Goal: Task Accomplishment & Management: Manage account settings

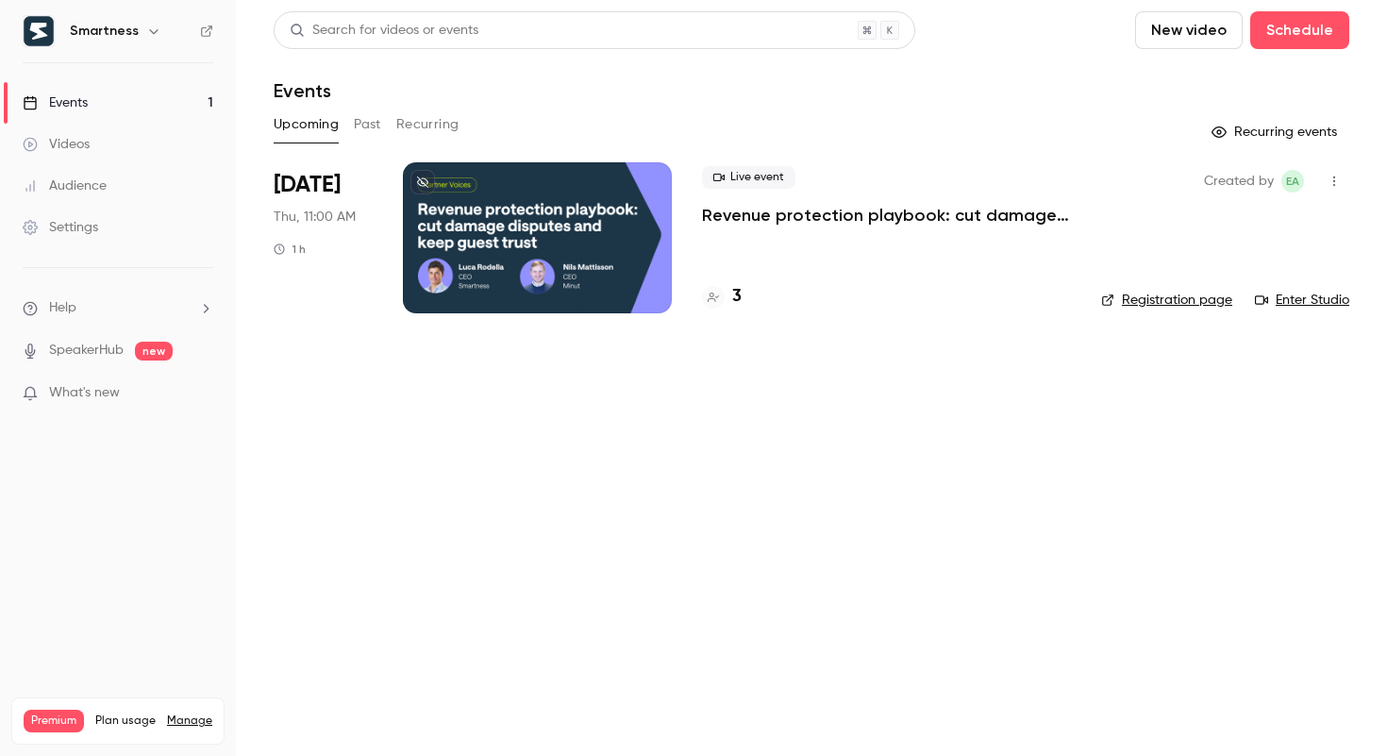
click at [157, 39] on button "button" at bounding box center [153, 31] width 23 height 23
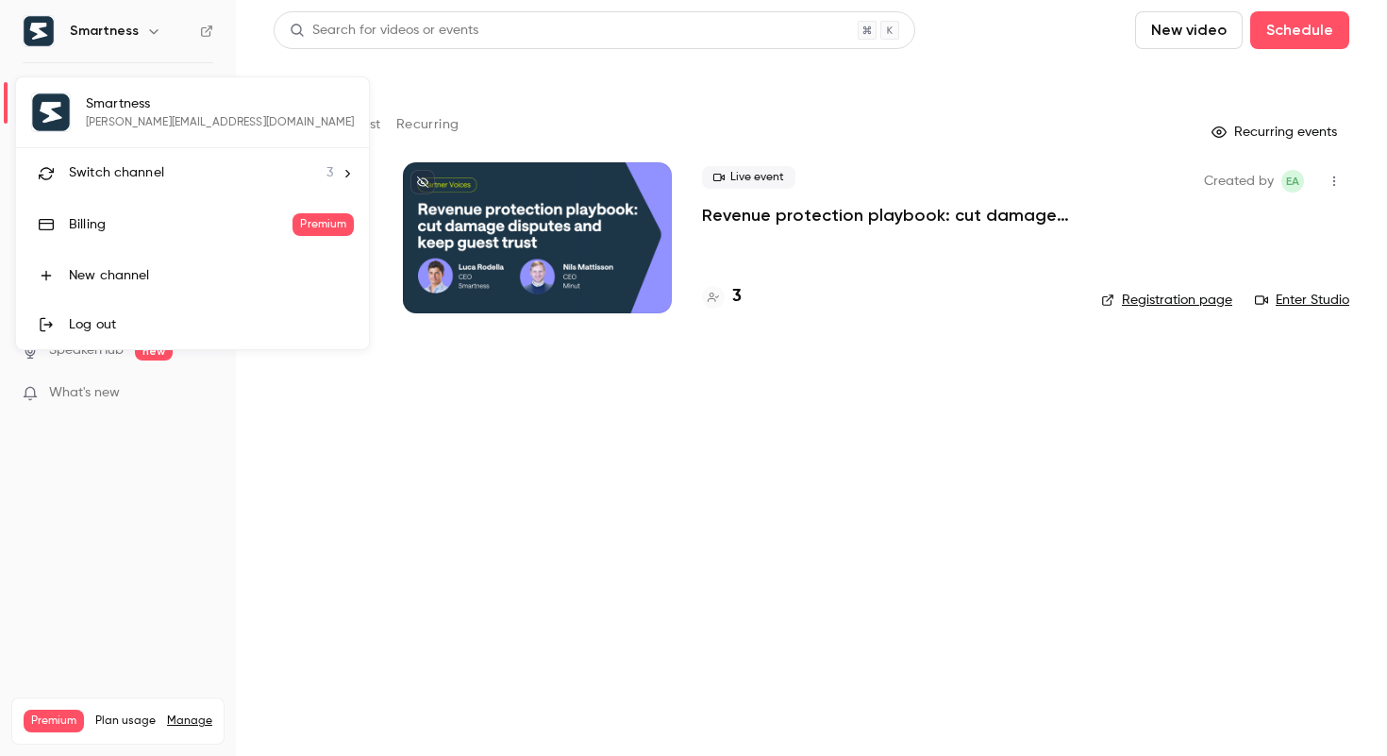
click at [132, 163] on span "Switch channel" at bounding box center [116, 173] width 95 height 20
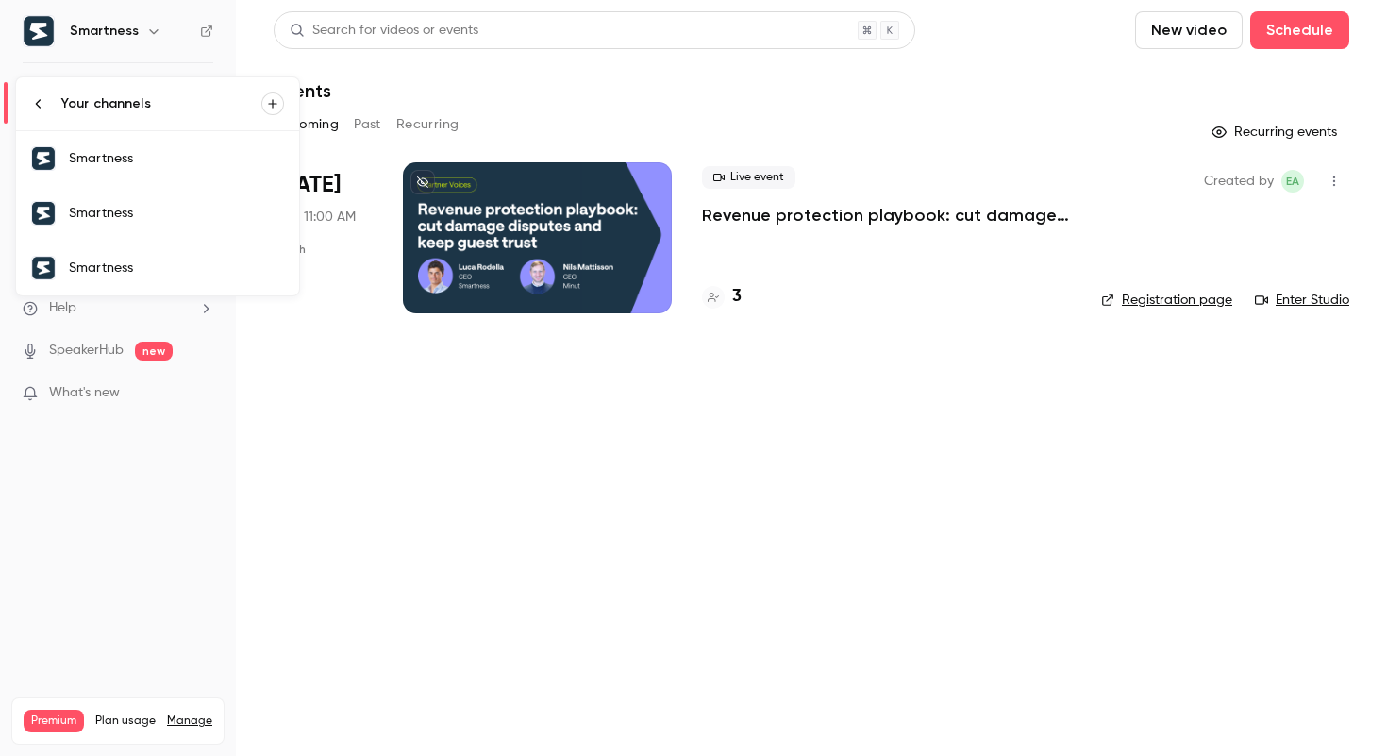
click at [169, 136] on link "Smartness" at bounding box center [157, 158] width 283 height 55
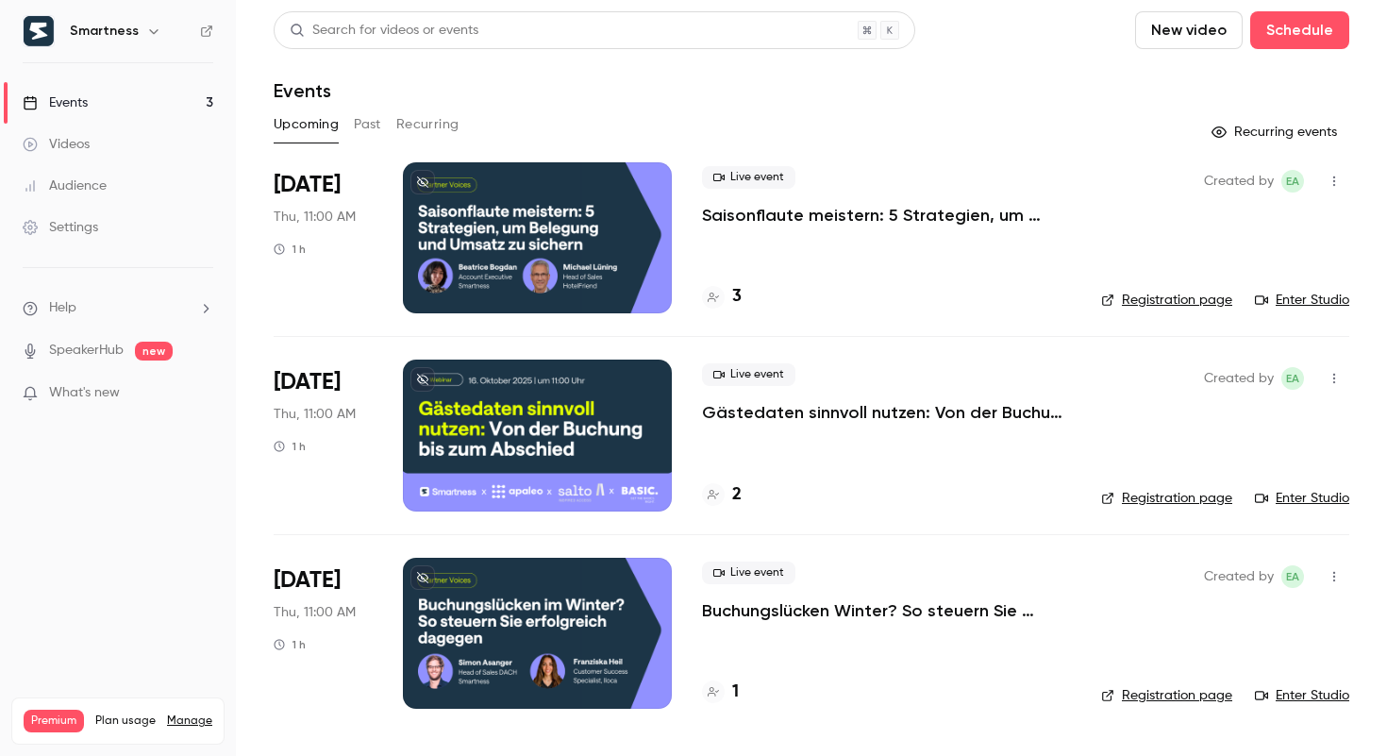
click at [125, 35] on h6 "Smartness" at bounding box center [104, 31] width 69 height 19
click at [149, 34] on icon "button" at bounding box center [153, 31] width 8 height 5
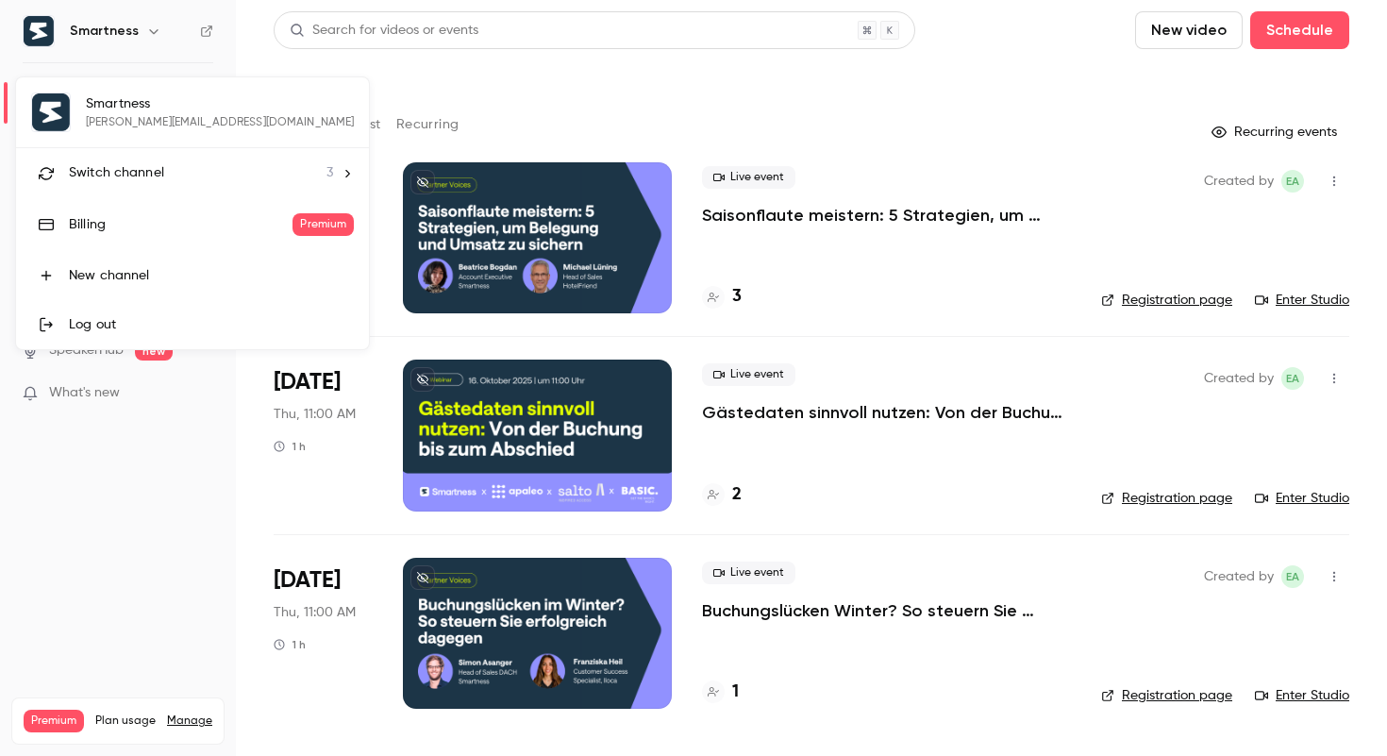
click at [128, 175] on span "Switch channel" at bounding box center [116, 173] width 95 height 20
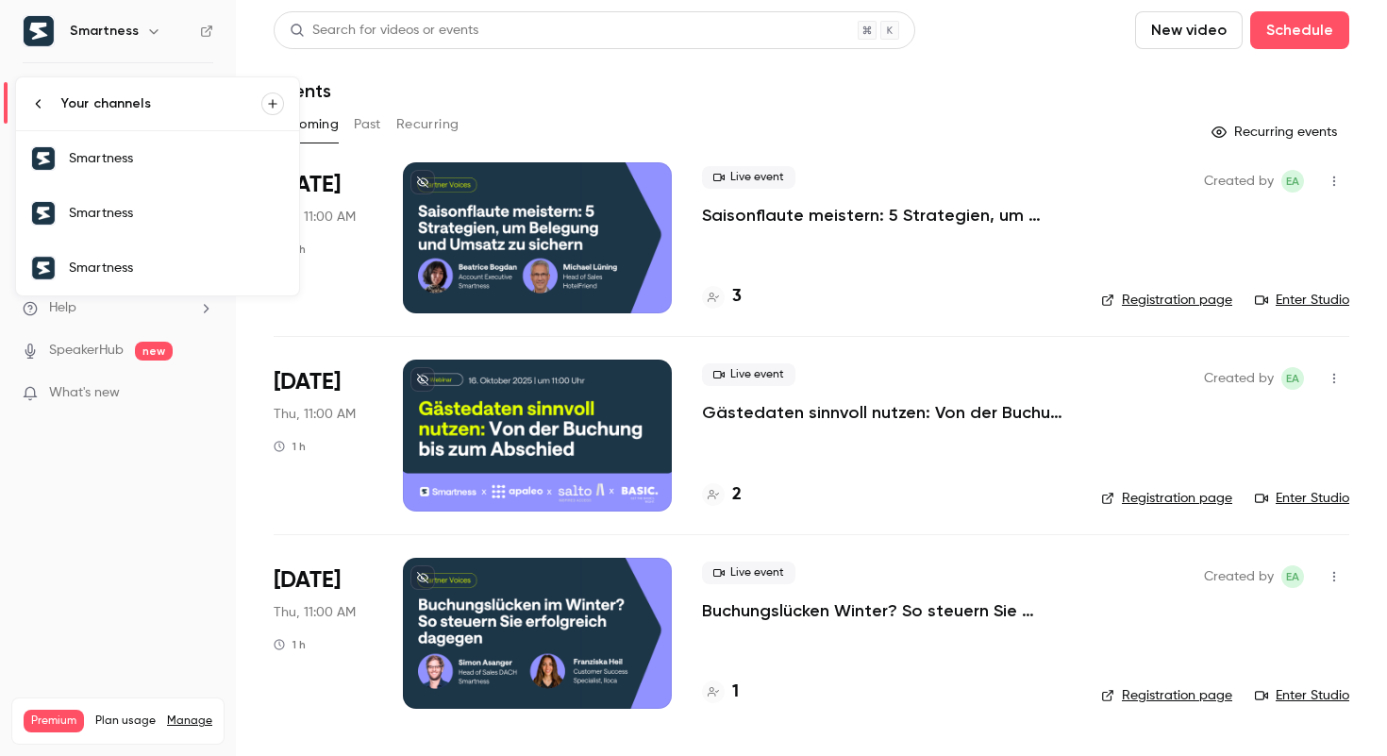
click at [810, 128] on div at bounding box center [693, 378] width 1387 height 756
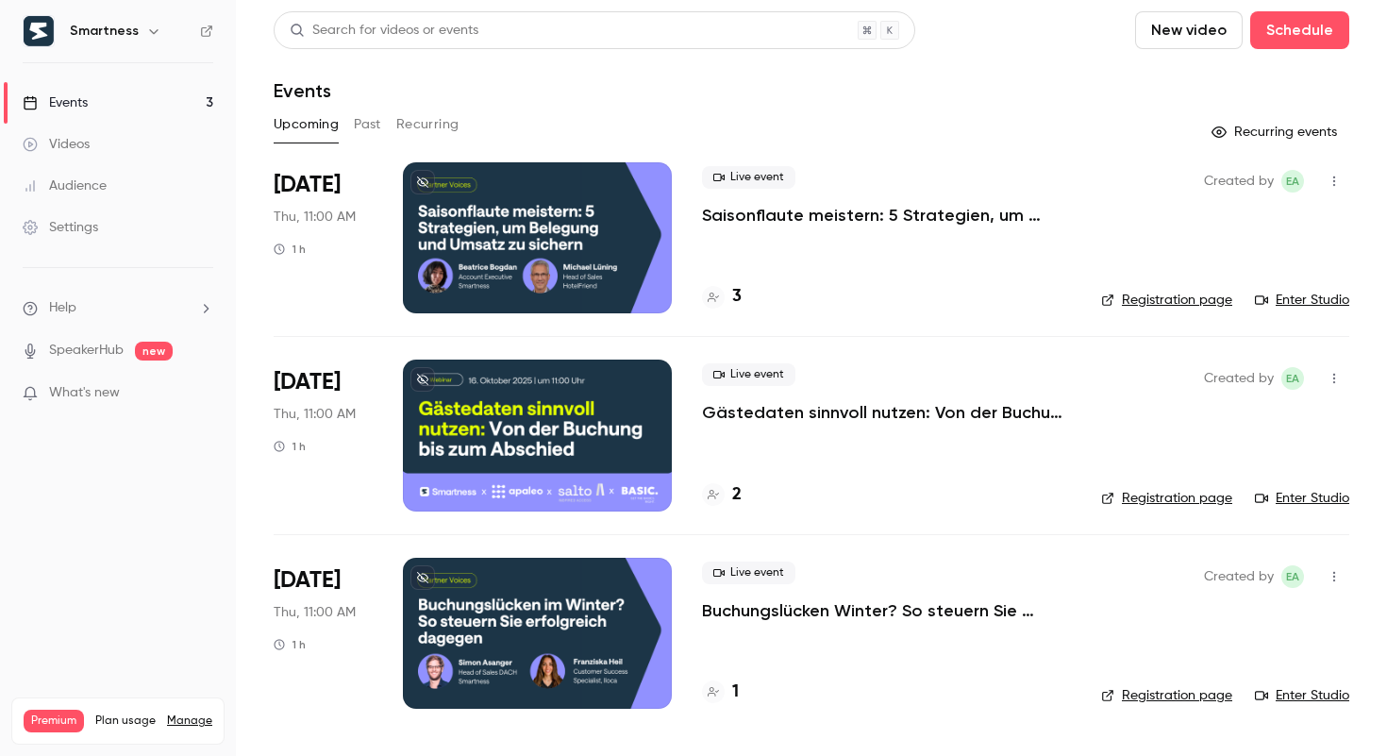
click at [598, 205] on div at bounding box center [537, 237] width 269 height 151
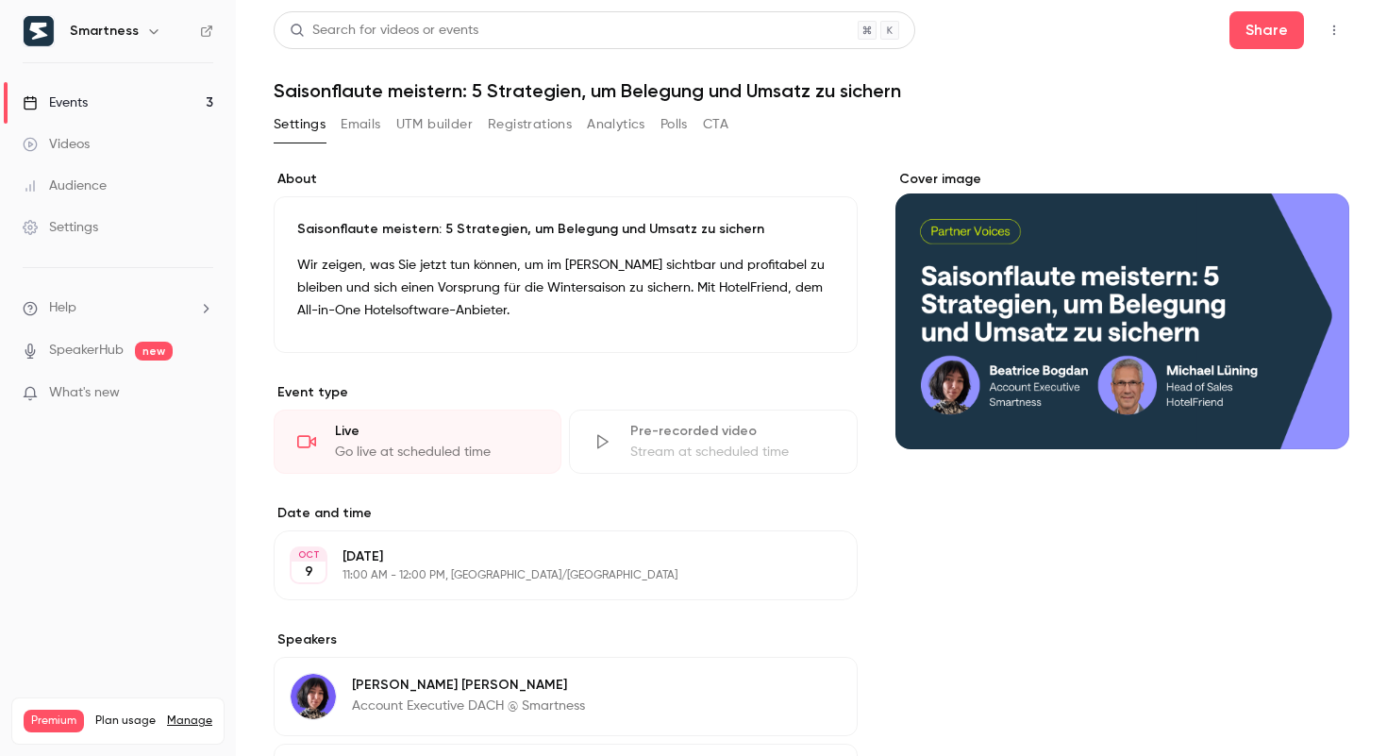
click at [1351, 36] on main "**********" at bounding box center [811, 378] width 1151 height 756
click at [1339, 36] on icon "button" at bounding box center [1333, 30] width 15 height 13
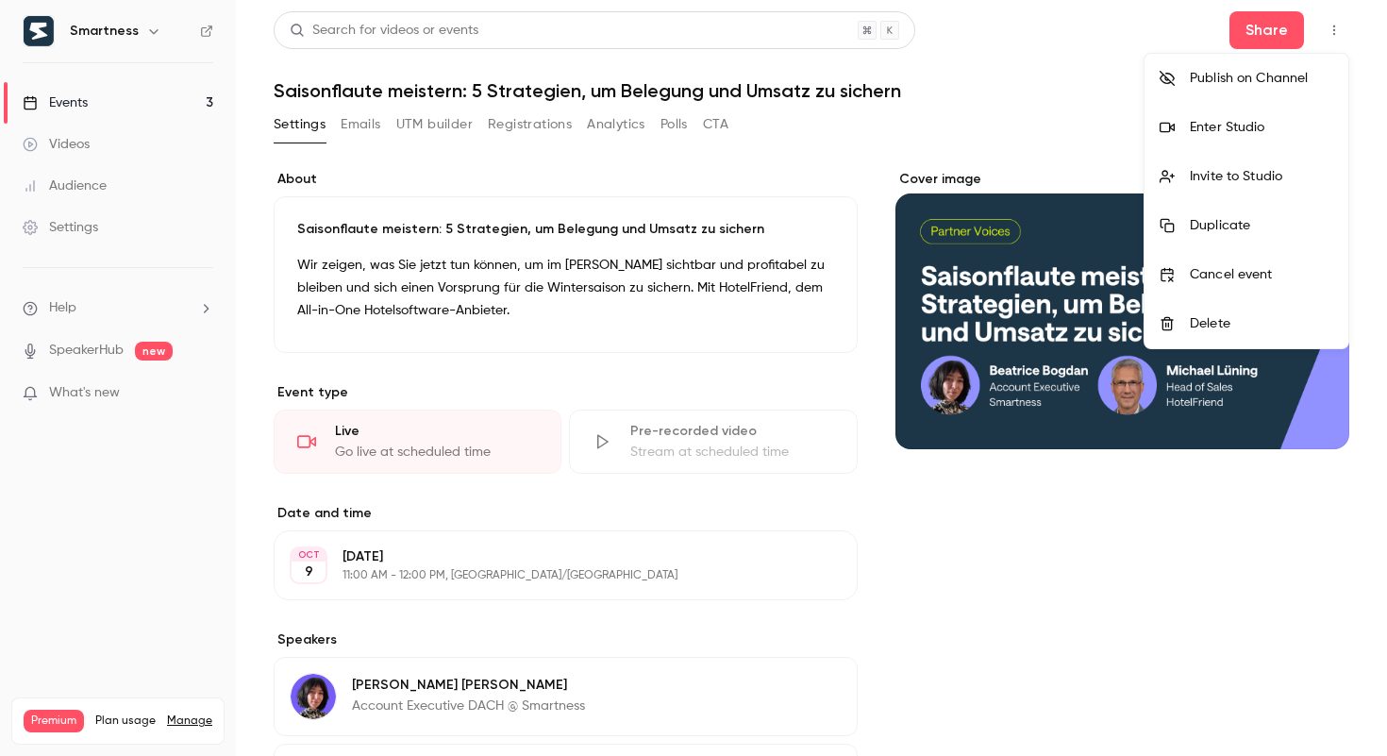
click at [991, 107] on div at bounding box center [693, 378] width 1387 height 756
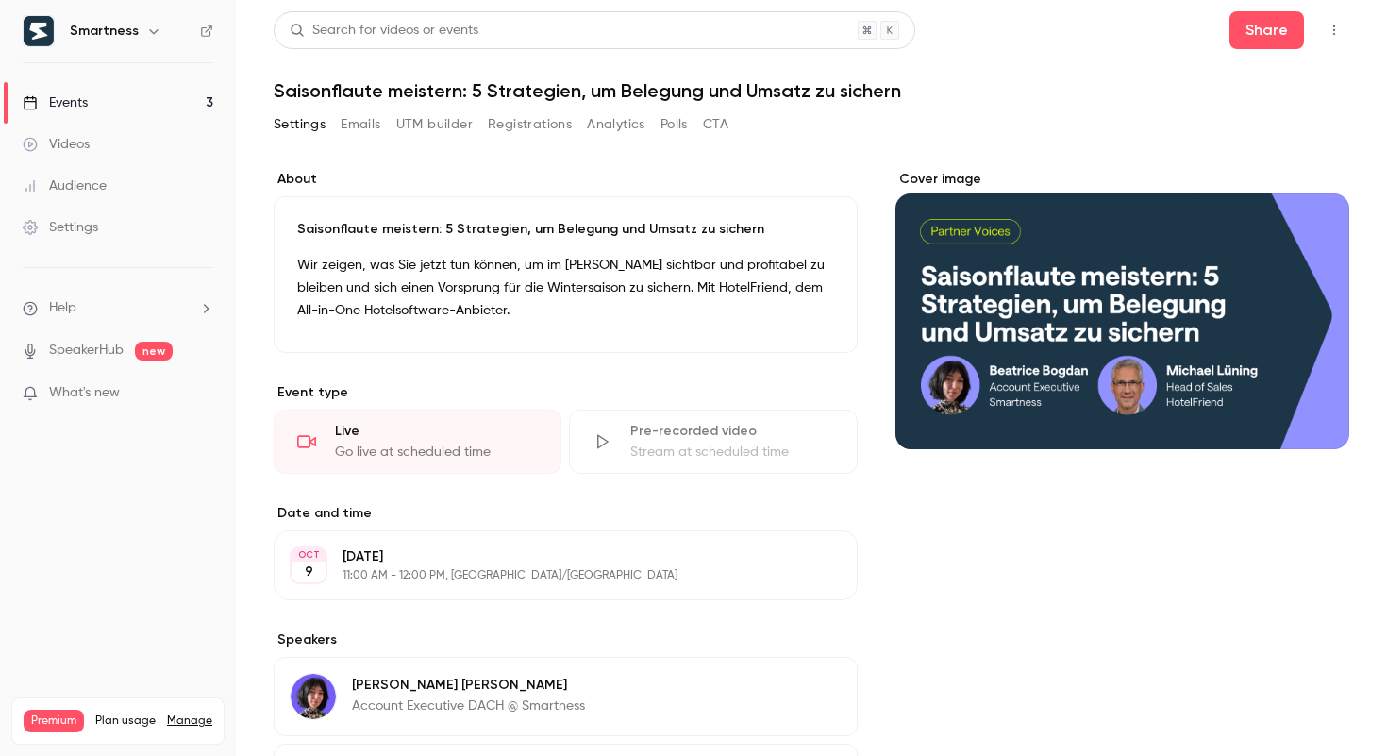
click at [718, 126] on button "CTA" at bounding box center [715, 124] width 25 height 30
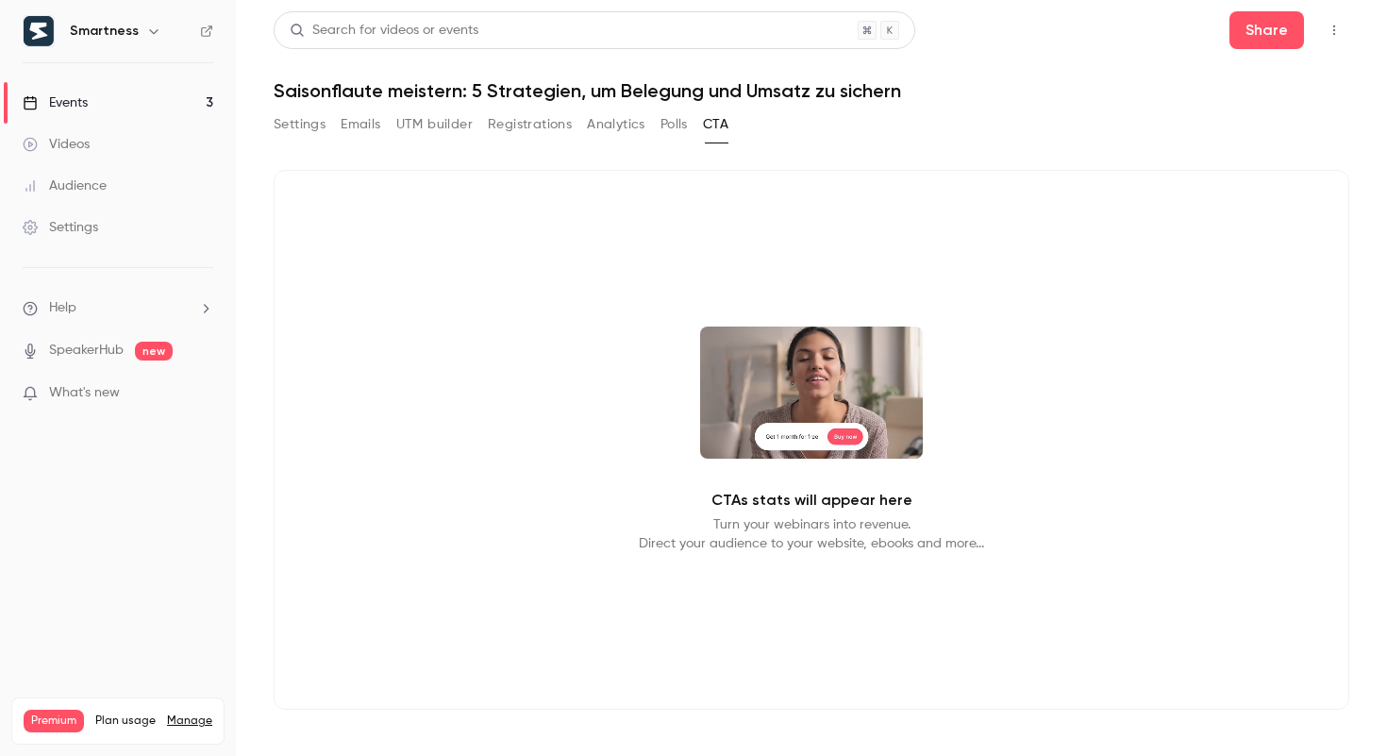
click at [1318, 39] on div "Share" at bounding box center [1289, 30] width 120 height 38
click at [1324, 39] on button "button" at bounding box center [1334, 30] width 30 height 30
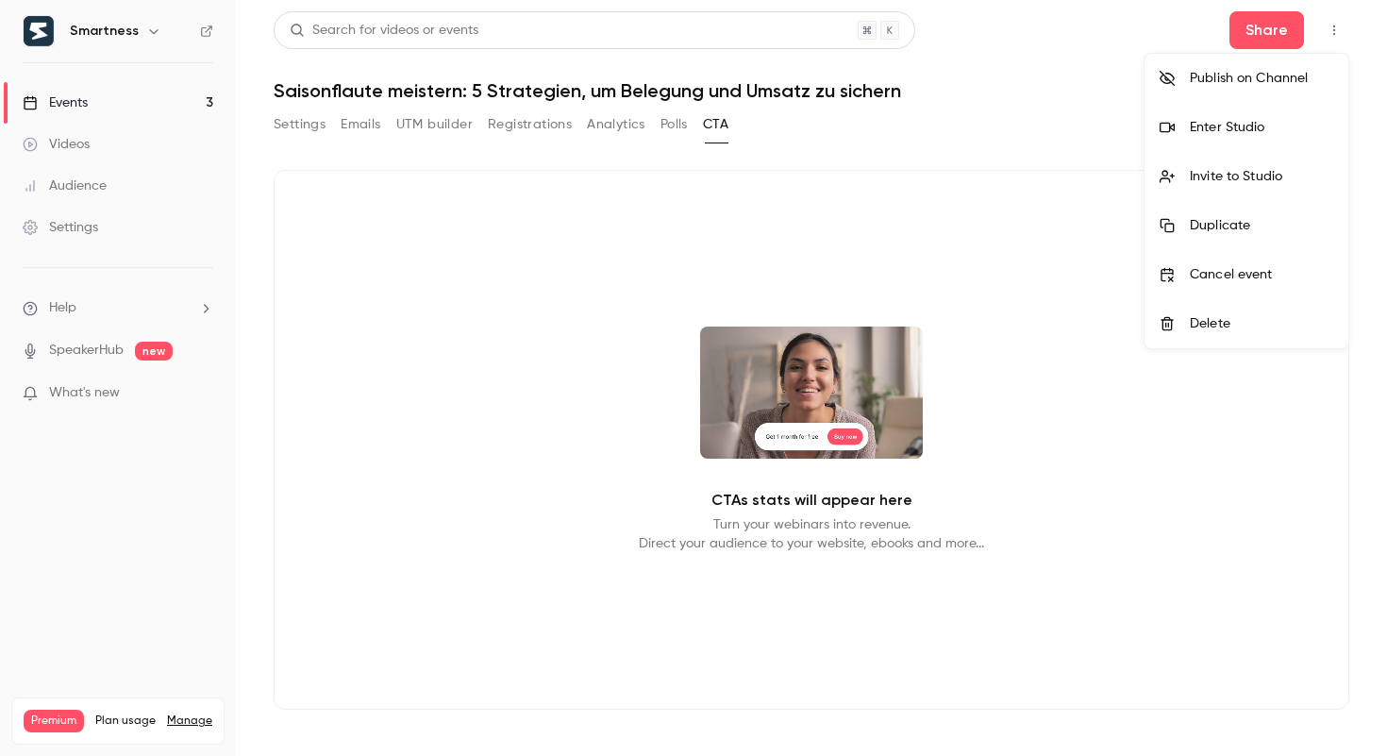
click at [1275, 128] on div "Enter Studio" at bounding box center [1261, 127] width 143 height 19
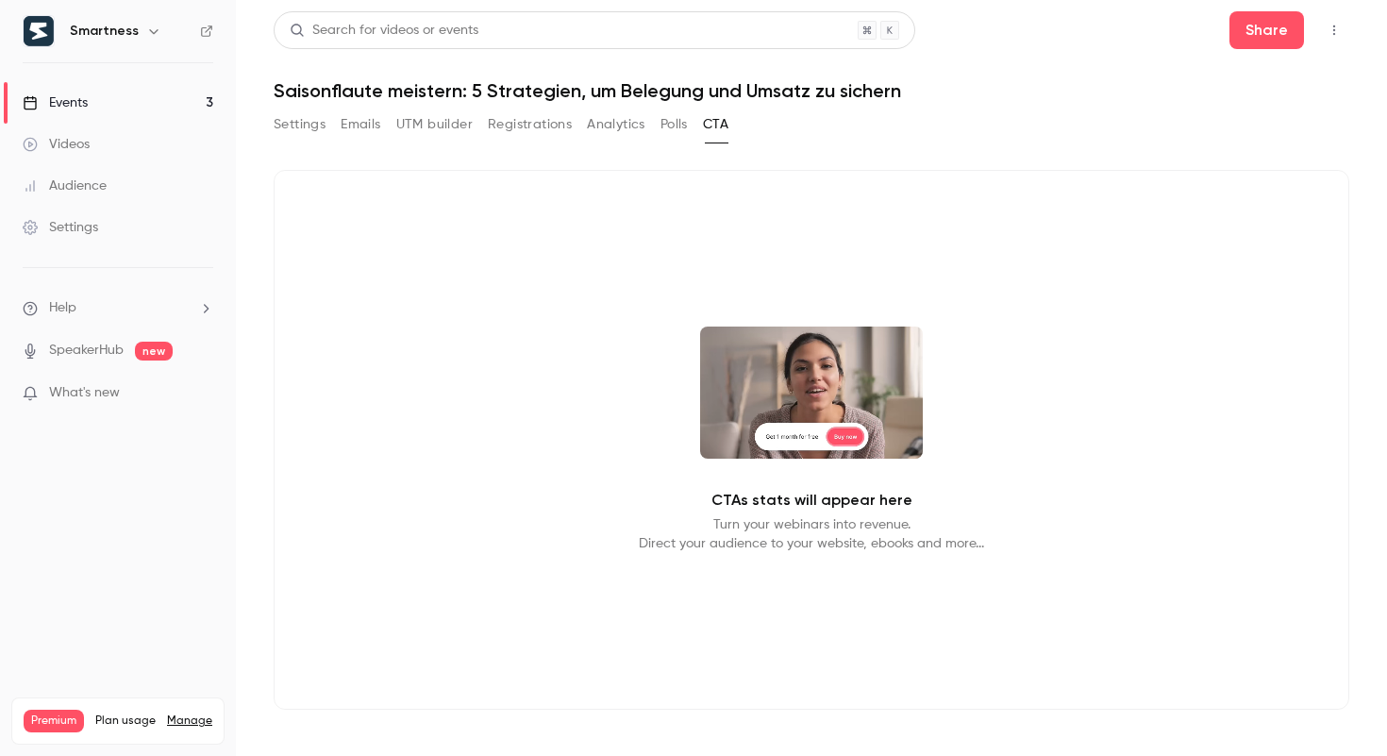
click at [142, 36] on button "button" at bounding box center [153, 31] width 23 height 23
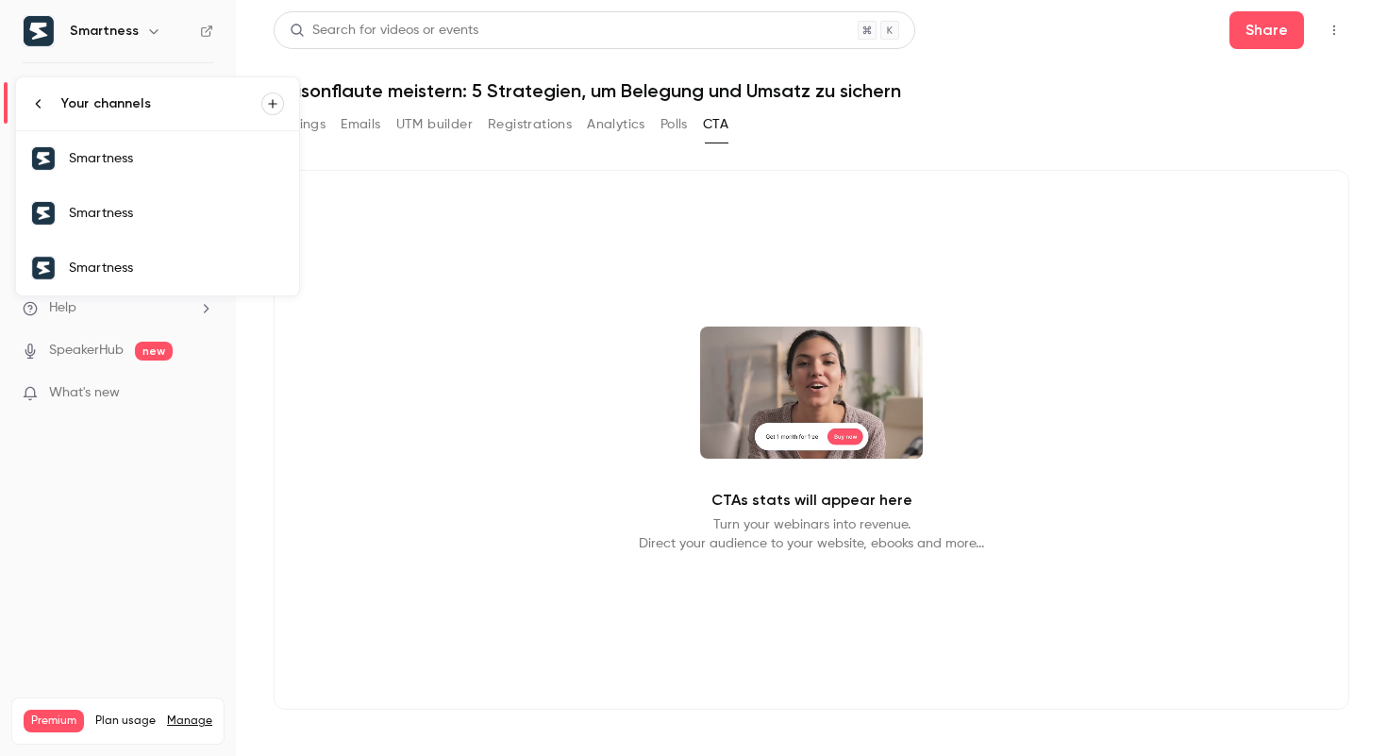
click at [130, 214] on div "Smartness" at bounding box center [176, 213] width 215 height 19
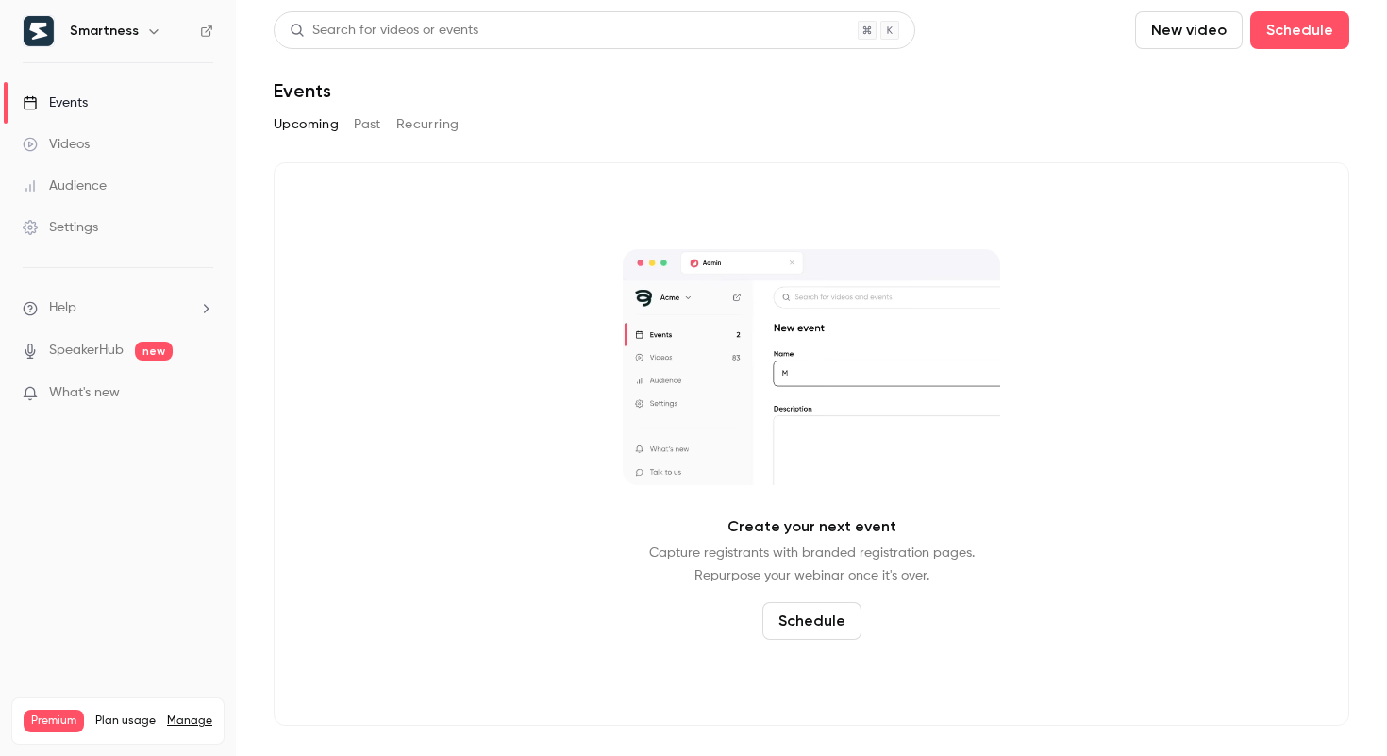
click at [150, 32] on icon "button" at bounding box center [153, 31] width 15 height 15
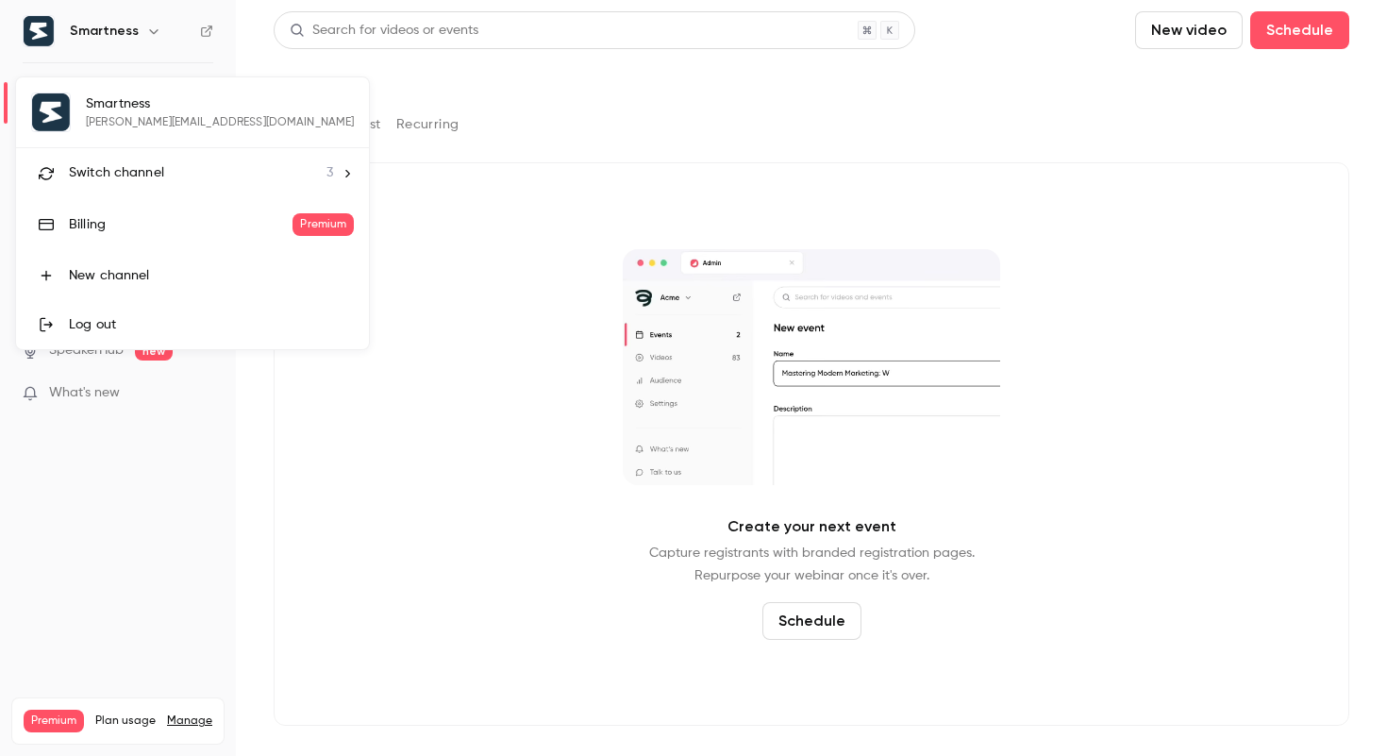
click at [178, 186] on li "Switch channel 3" at bounding box center [192, 173] width 353 height 50
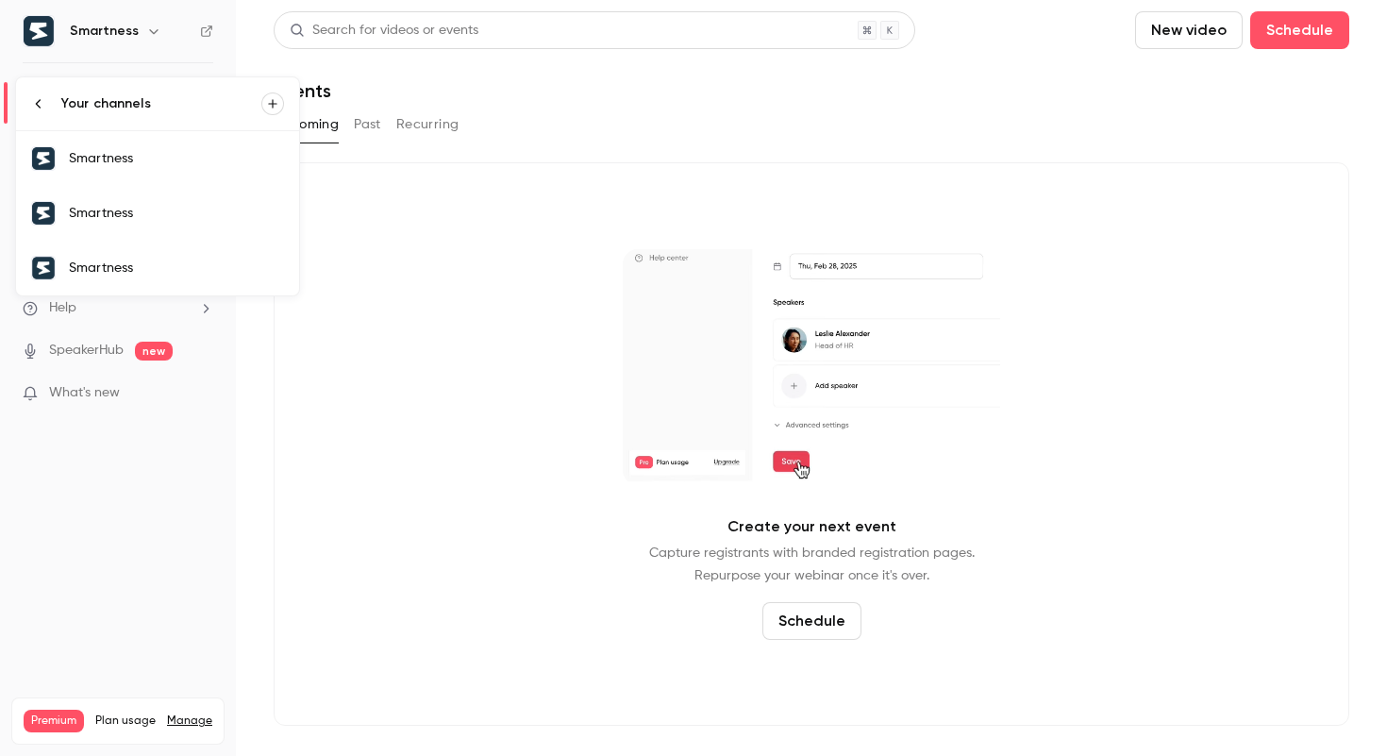
click at [142, 276] on div "Smartness" at bounding box center [176, 268] width 215 height 19
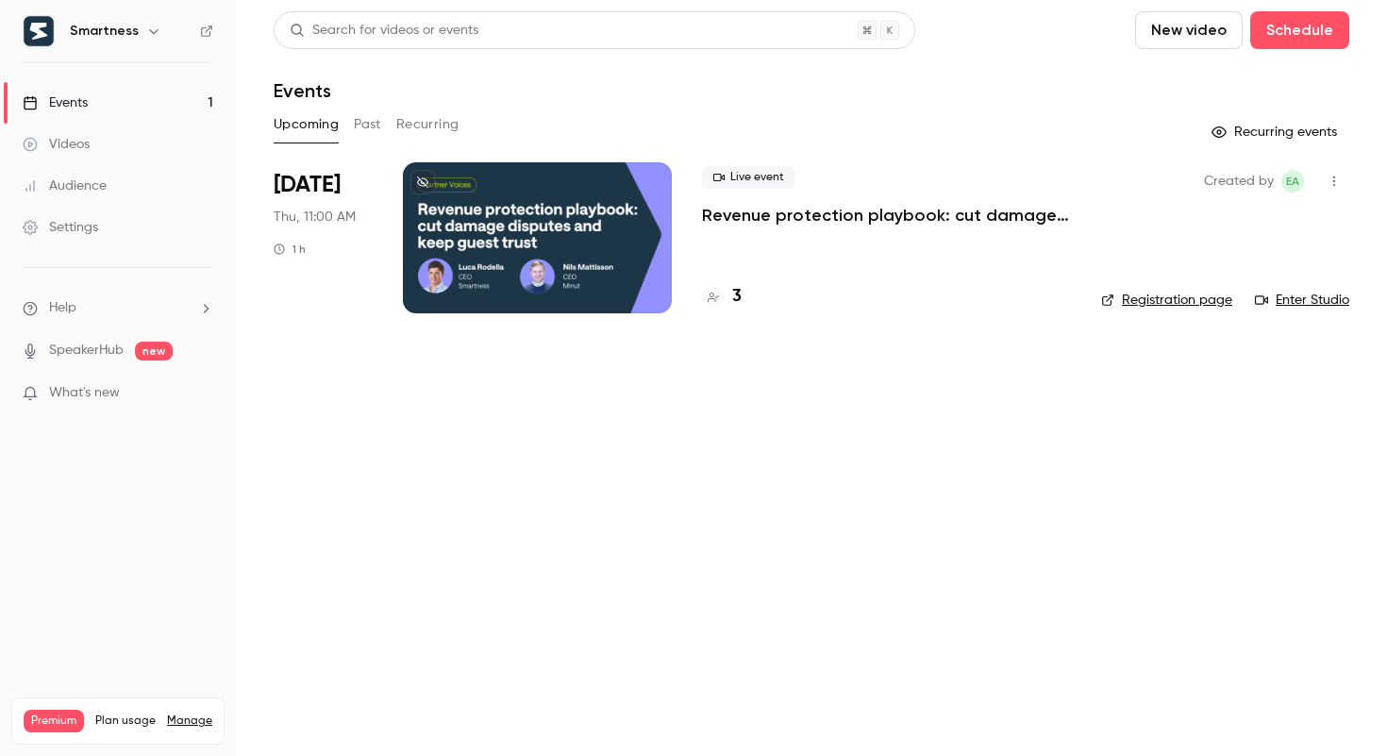
click at [936, 213] on p "Revenue protection playbook: cut damage disputes and keep guest trust" at bounding box center [886, 215] width 369 height 23
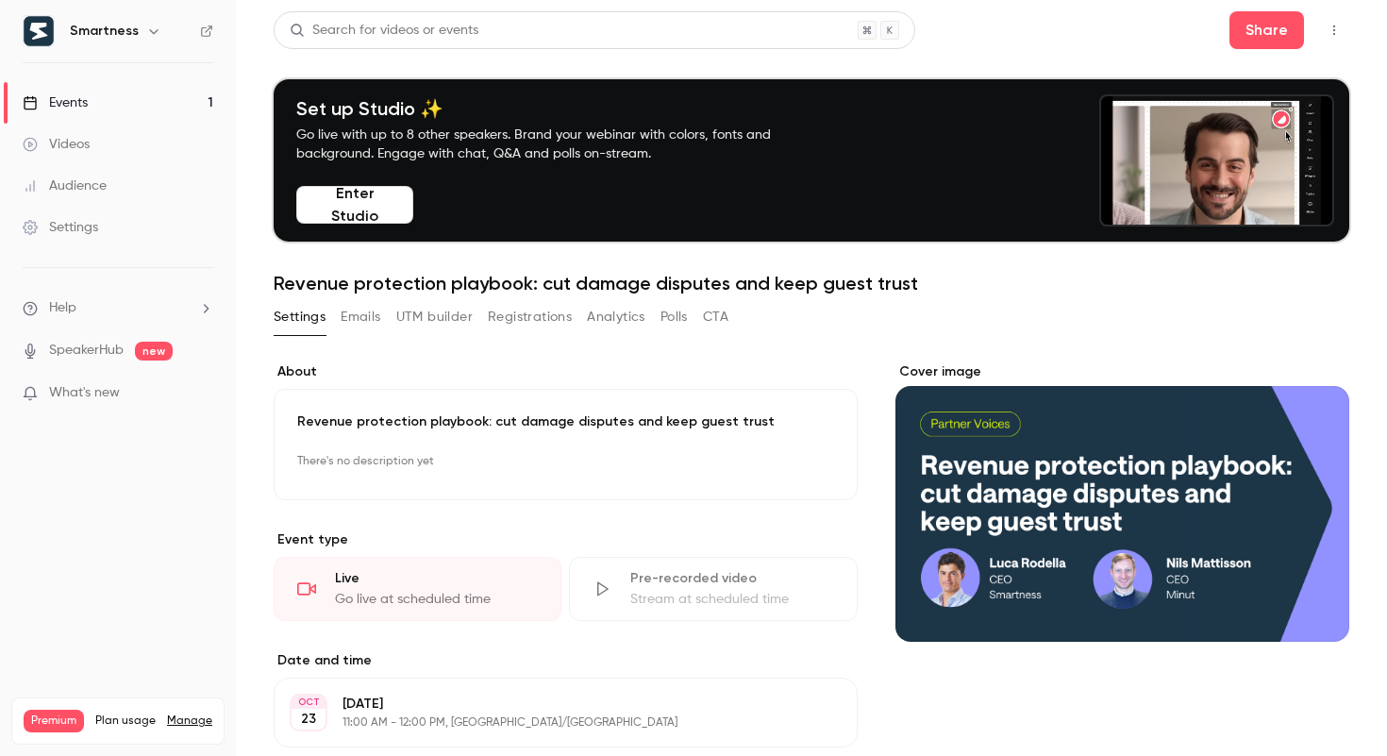
click at [1339, 31] on icon "button" at bounding box center [1333, 30] width 15 height 13
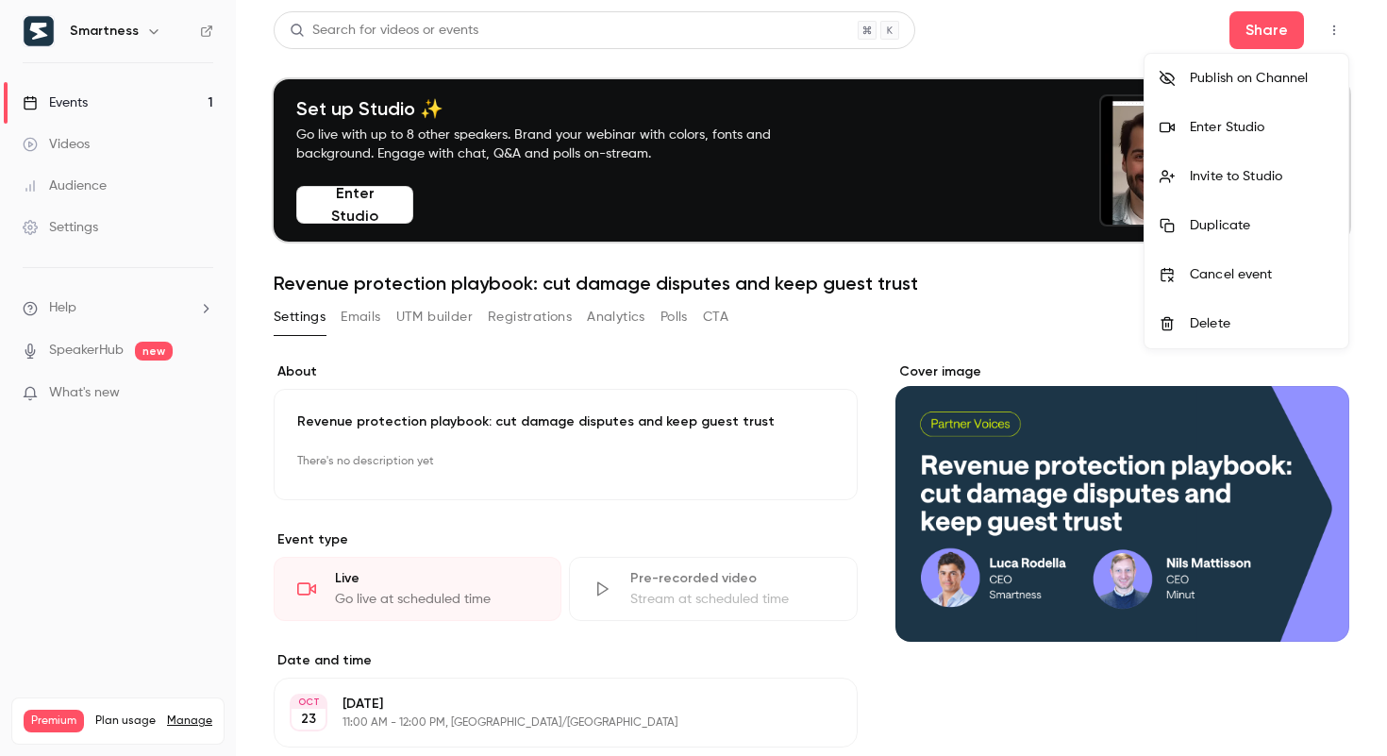
click at [1243, 130] on div "Enter Studio" at bounding box center [1261, 127] width 143 height 19
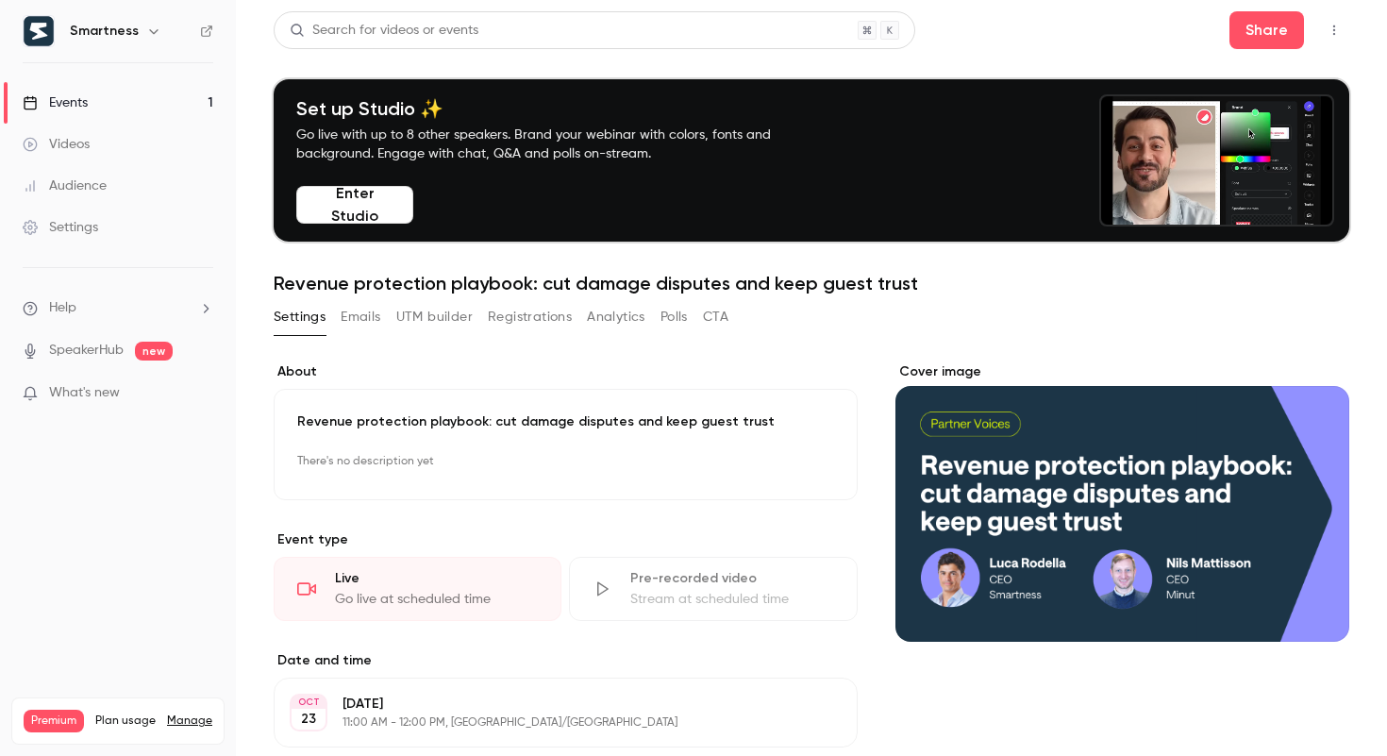
click at [132, 170] on link "Audience" at bounding box center [118, 186] width 236 height 42
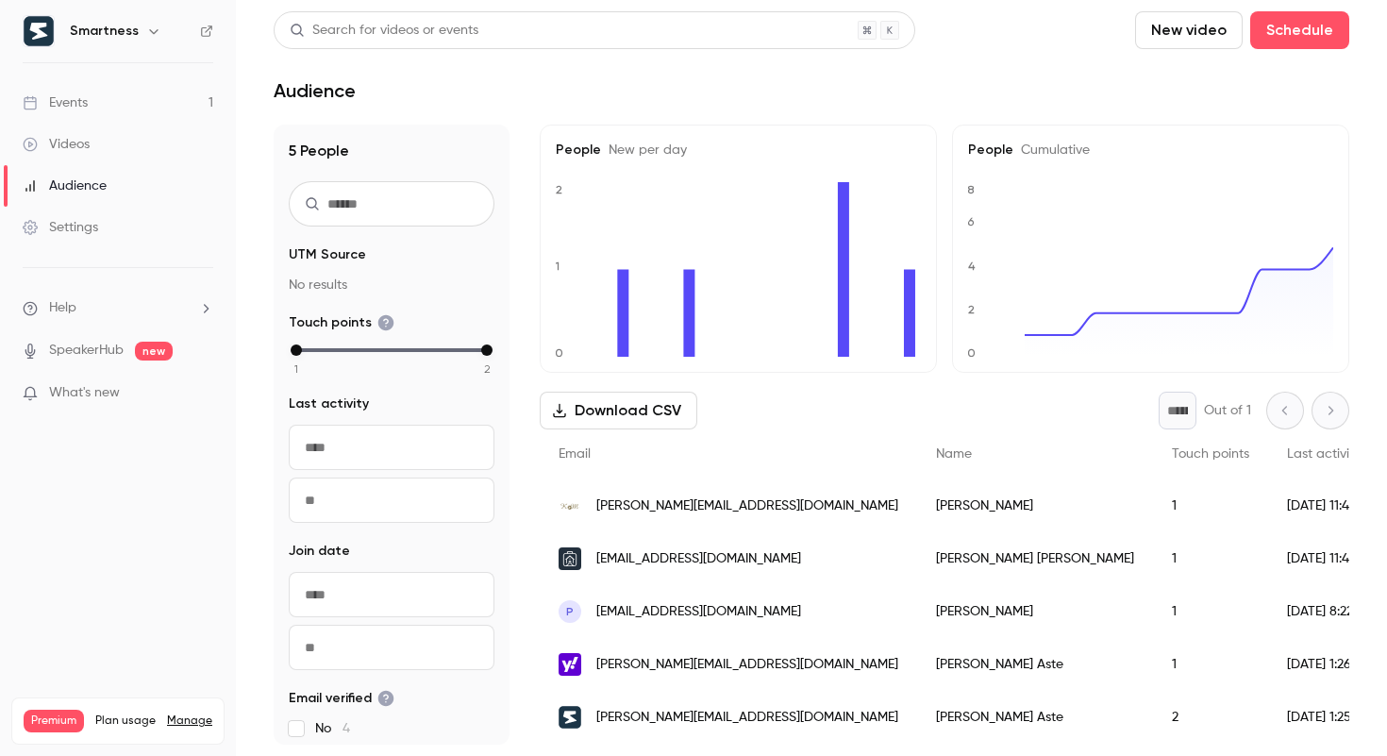
click at [1153, 713] on div "2" at bounding box center [1210, 717] width 115 height 53
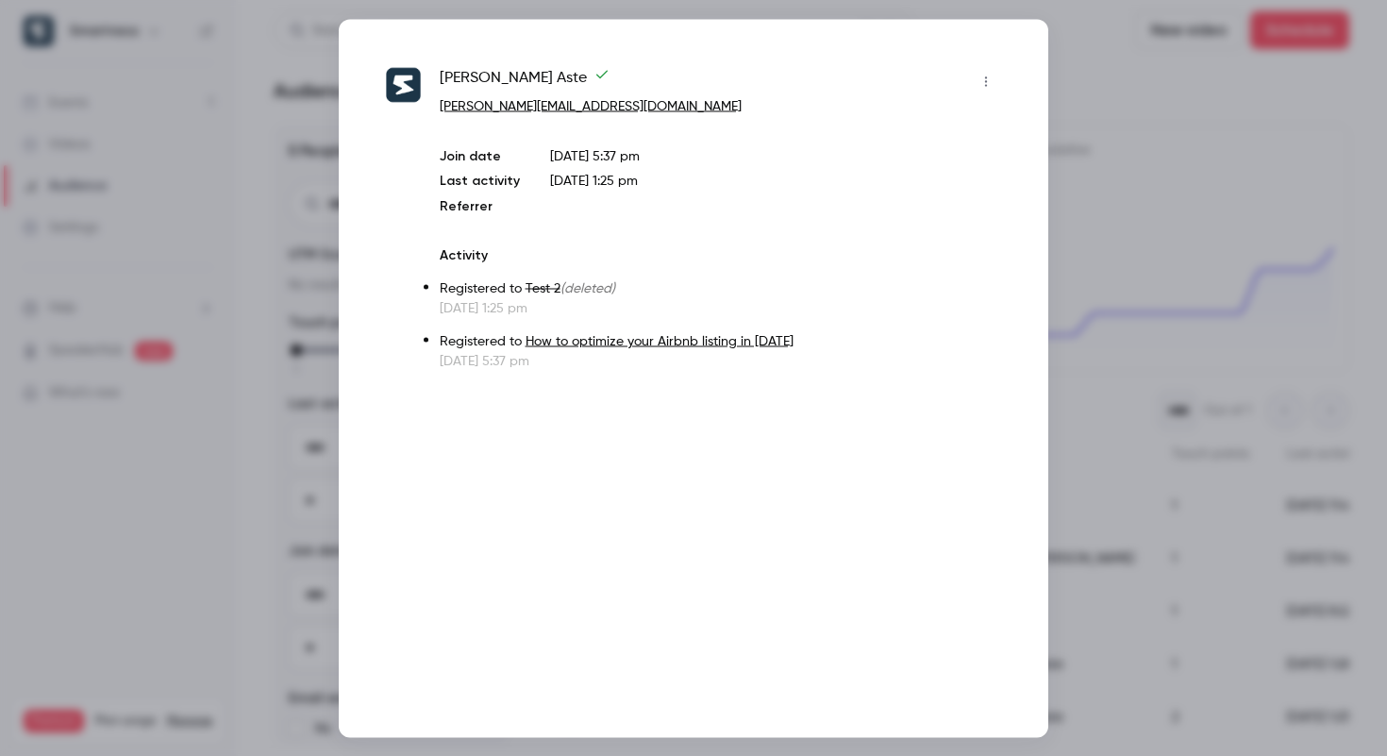
click at [992, 72] on button "button" at bounding box center [986, 81] width 30 height 30
click at [974, 272] on div at bounding box center [693, 378] width 1387 height 756
click at [1150, 266] on div at bounding box center [693, 378] width 1387 height 756
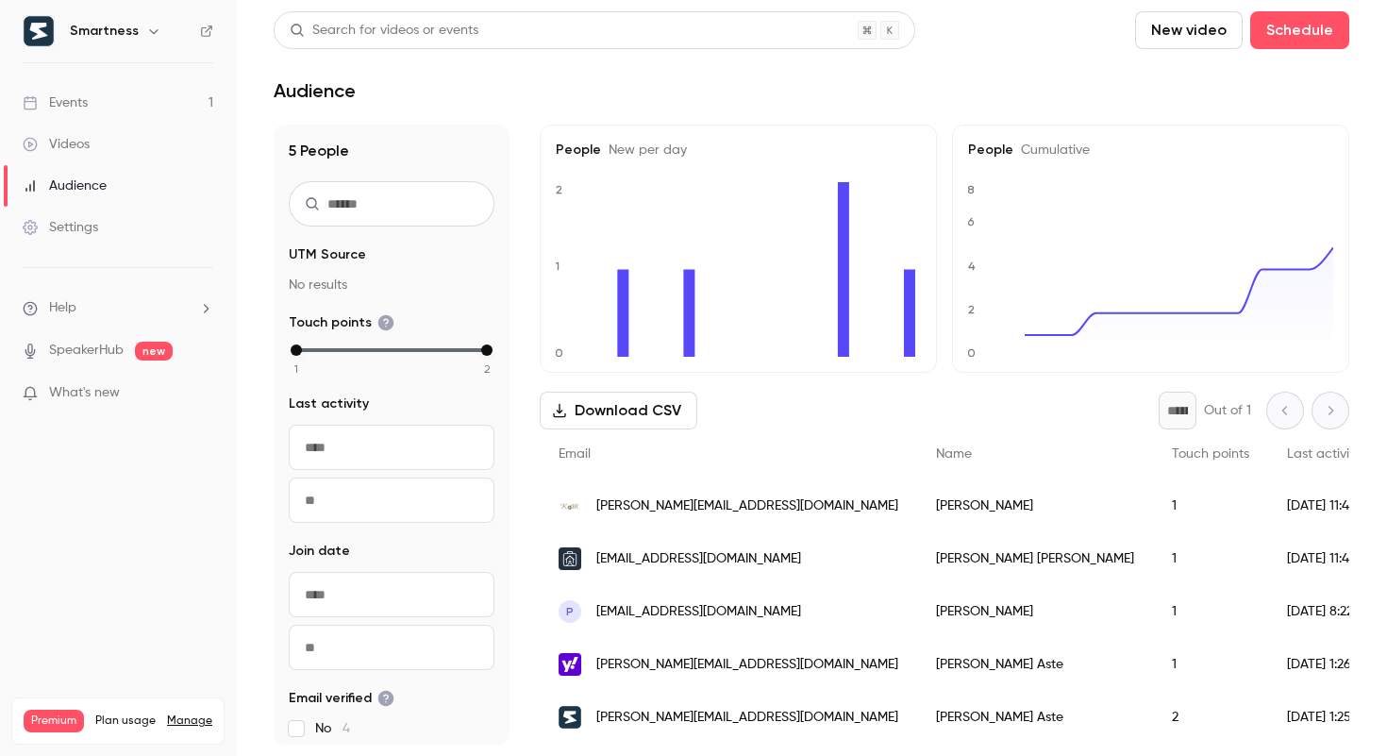
click at [1153, 667] on div "1" at bounding box center [1210, 664] width 115 height 53
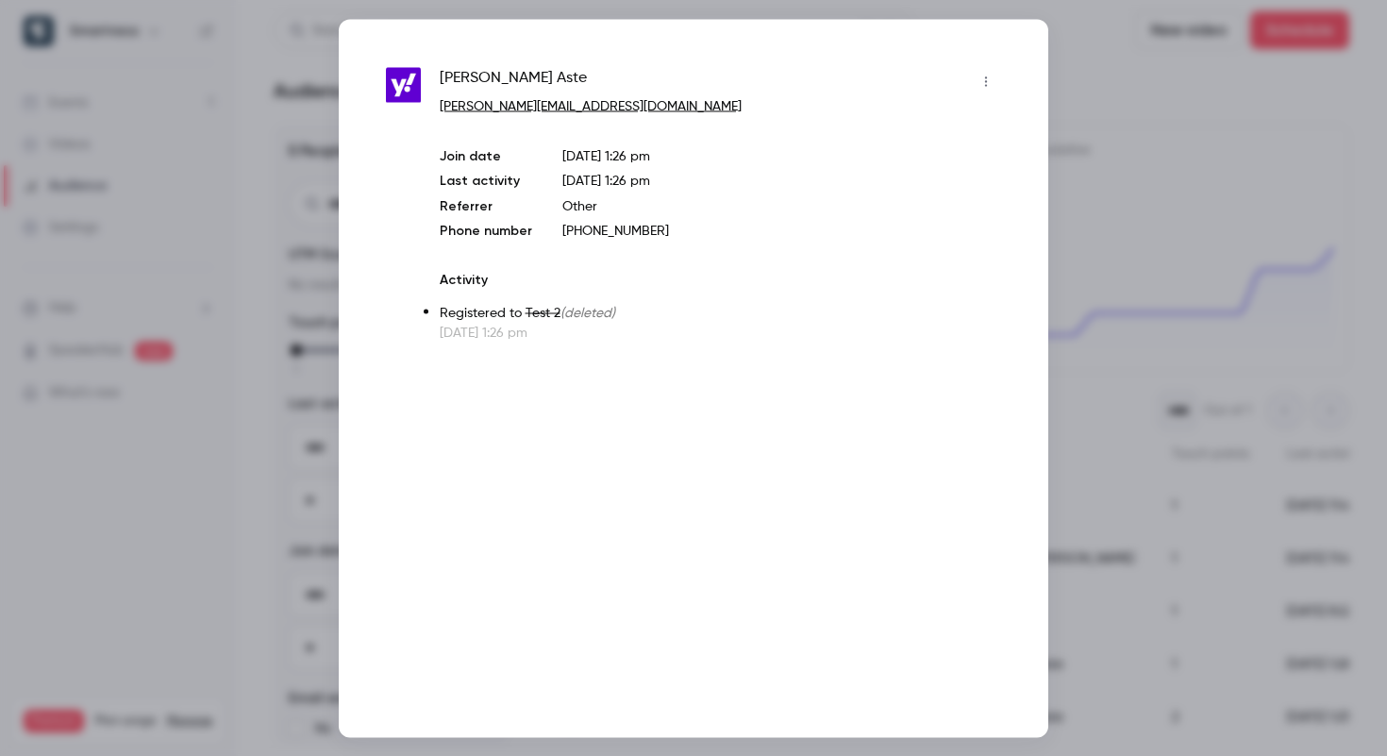
click at [1078, 123] on div at bounding box center [693, 378] width 1387 height 756
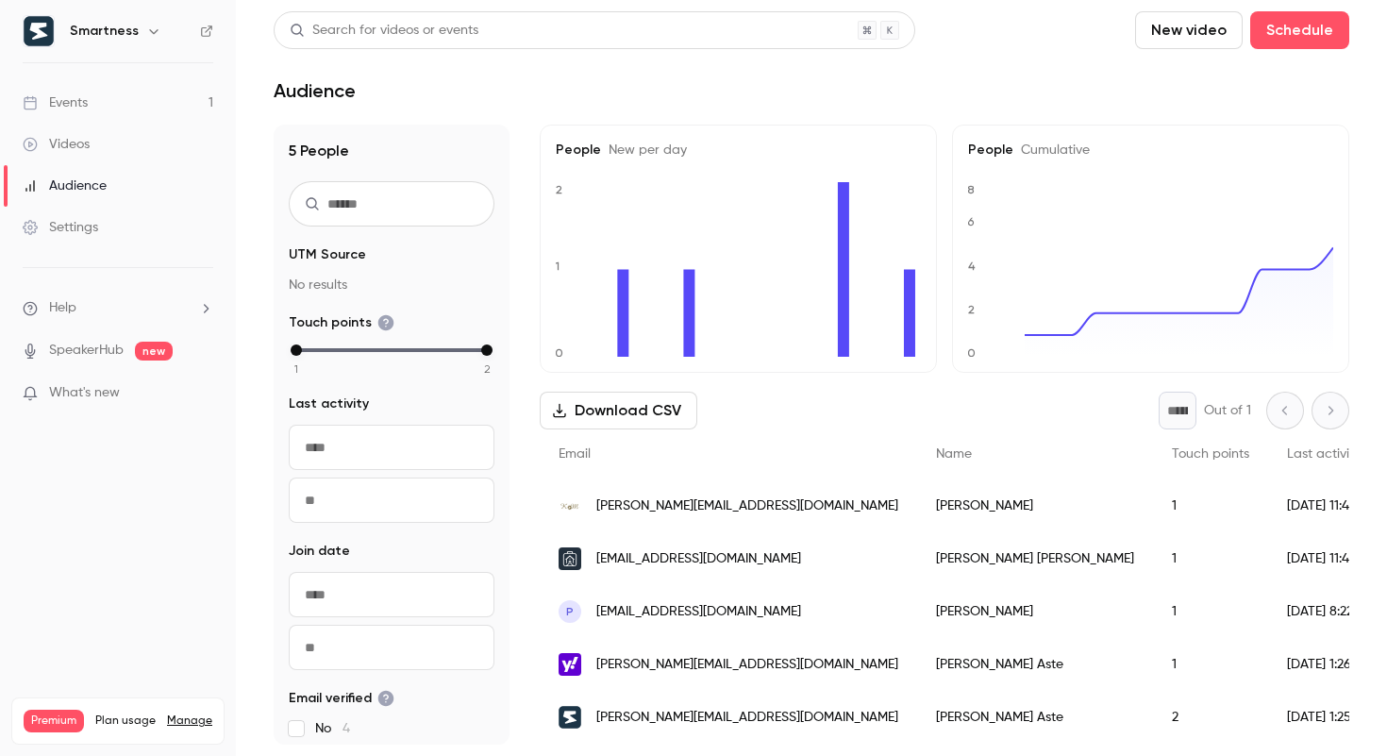
click at [762, 736] on div "[PERSON_NAME][EMAIL_ADDRESS][DOMAIN_NAME]" at bounding box center [728, 717] width 377 height 53
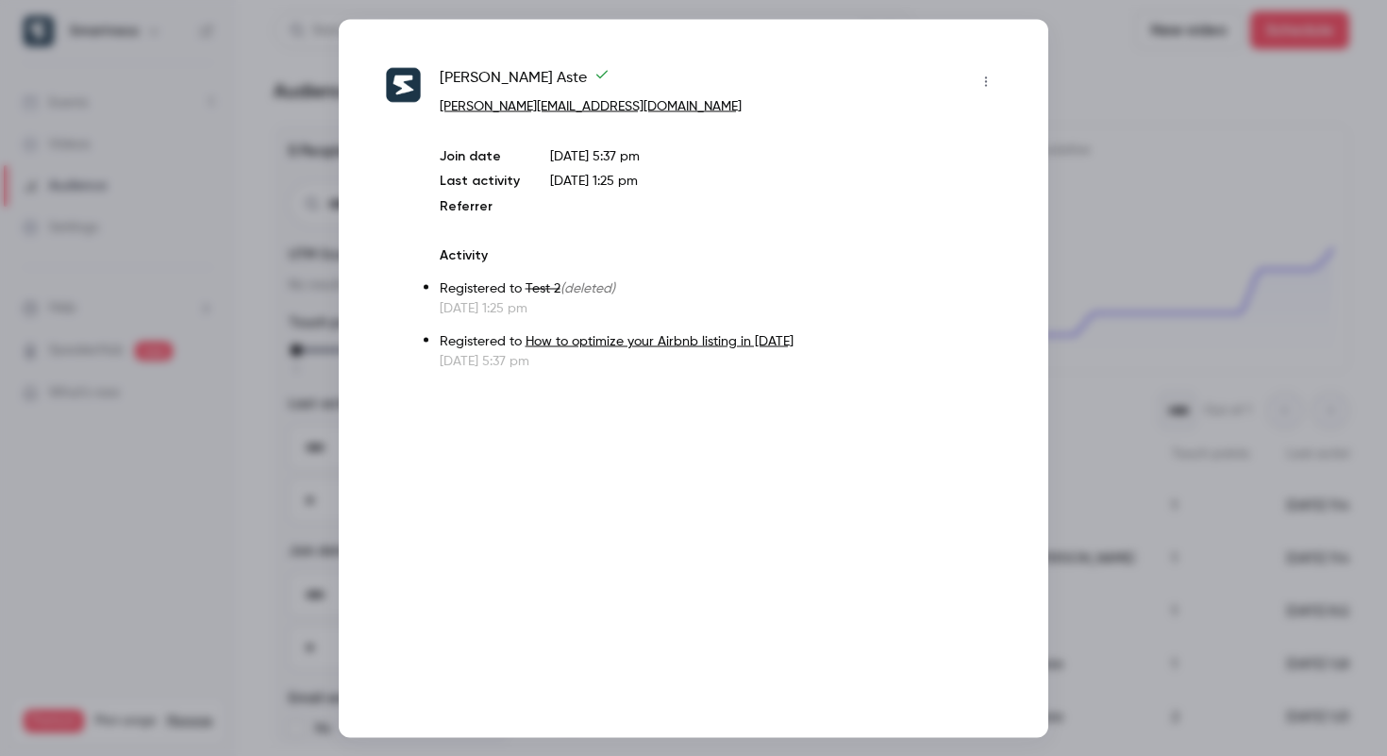
click at [602, 337] on link "How to optimize your Airbnb listing in [DATE]" at bounding box center [659, 340] width 268 height 13
click at [1097, 82] on div at bounding box center [693, 378] width 1387 height 756
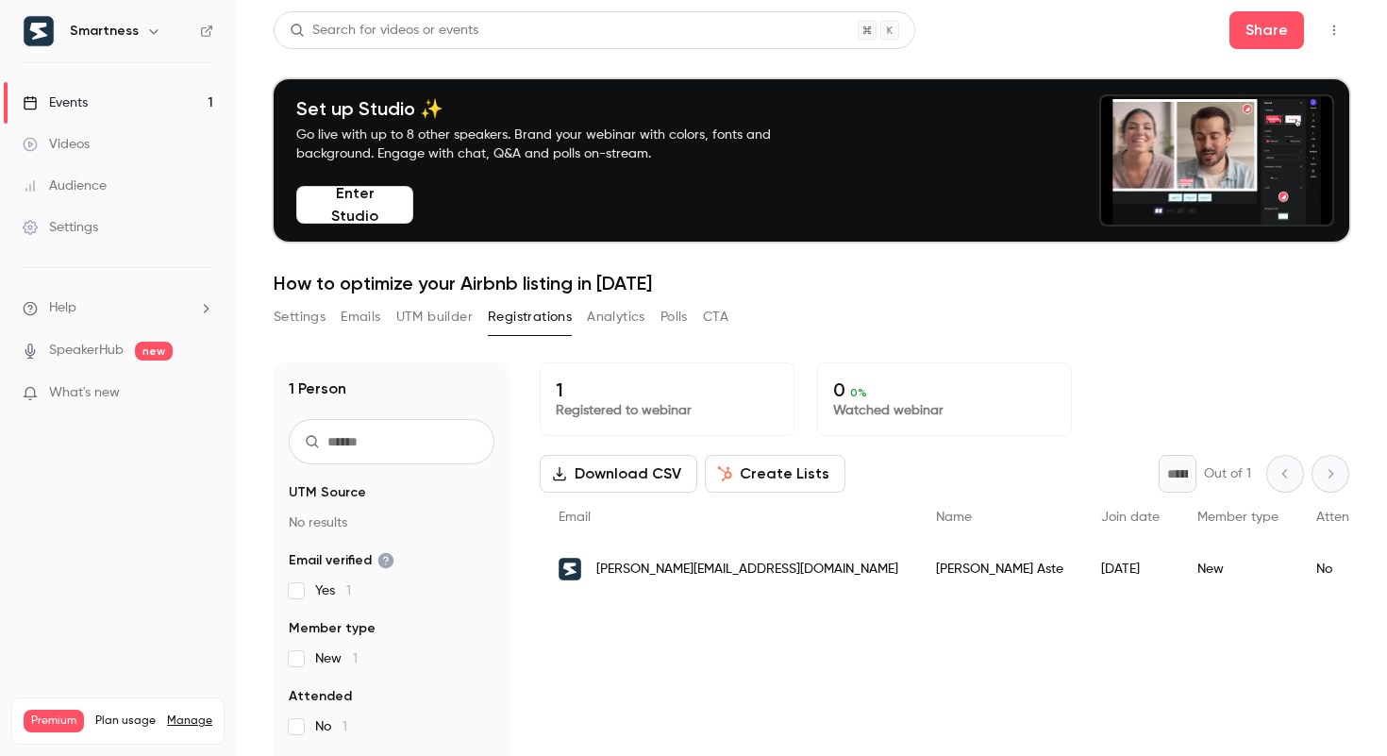
click at [308, 324] on button "Settings" at bounding box center [300, 317] width 52 height 30
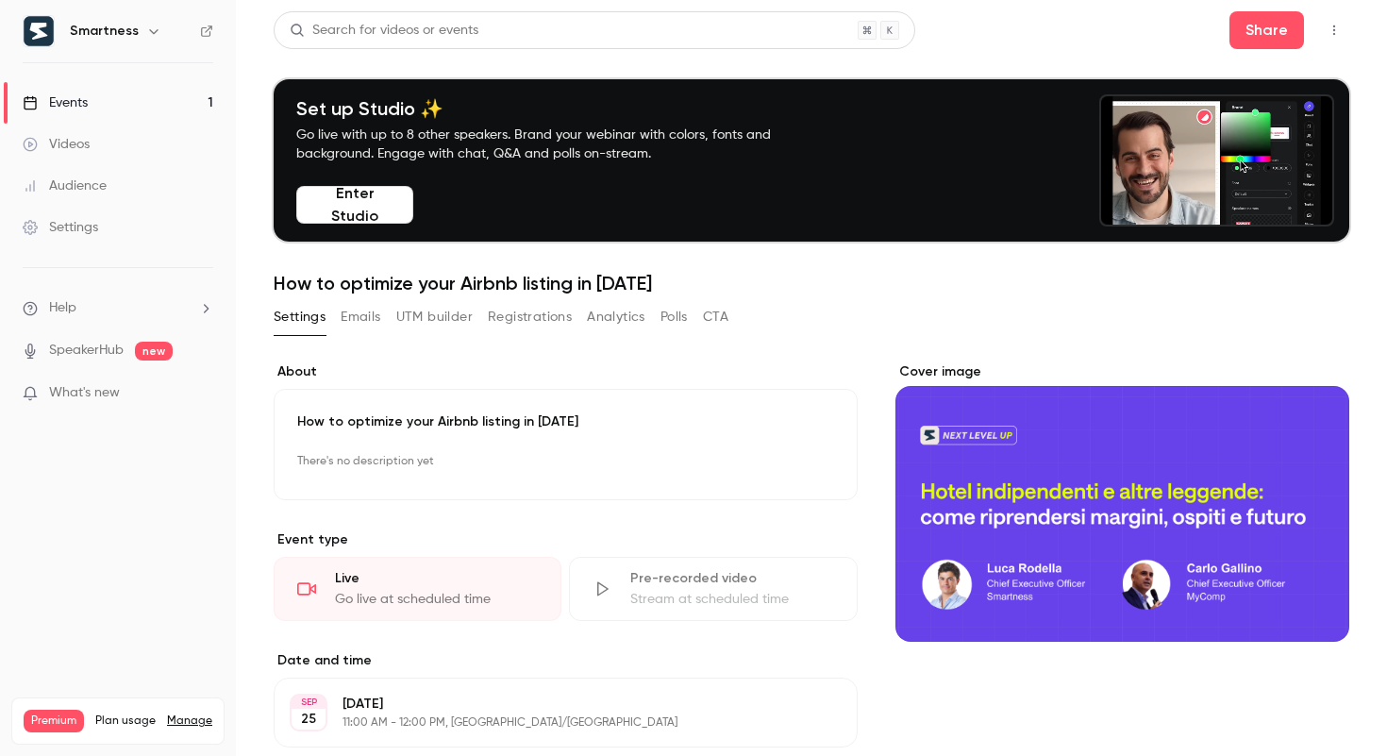
click at [1343, 25] on button "button" at bounding box center [1334, 30] width 30 height 30
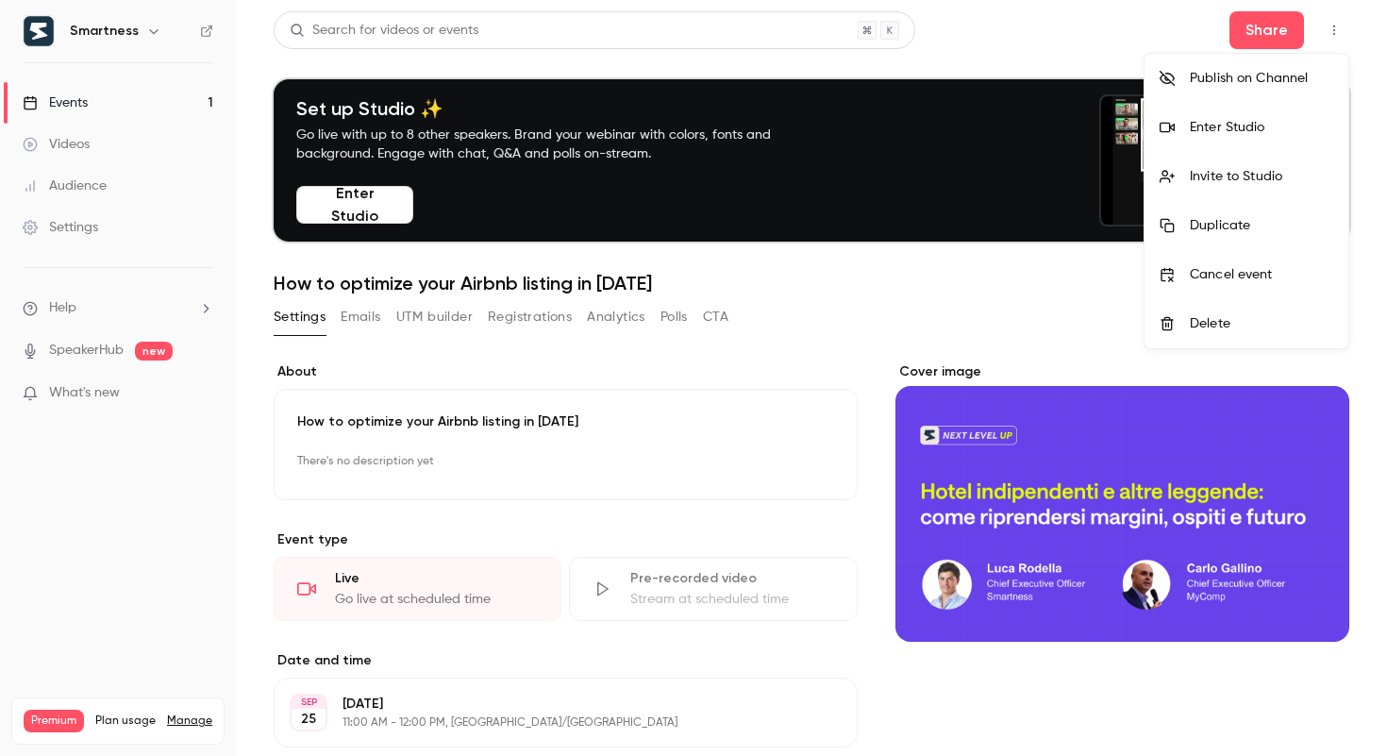
click at [1217, 314] on div "Delete" at bounding box center [1261, 323] width 143 height 19
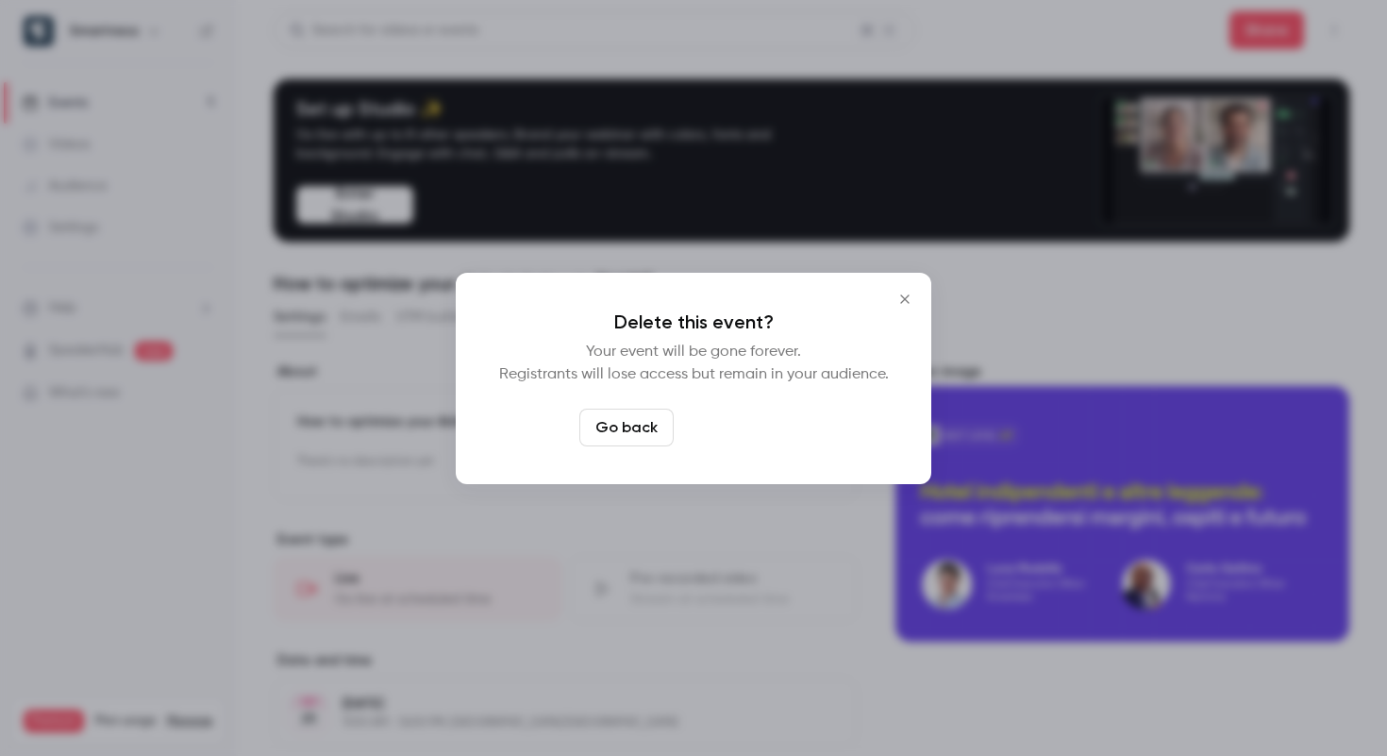
click at [761, 426] on button "Delete event" at bounding box center [744, 428] width 126 height 38
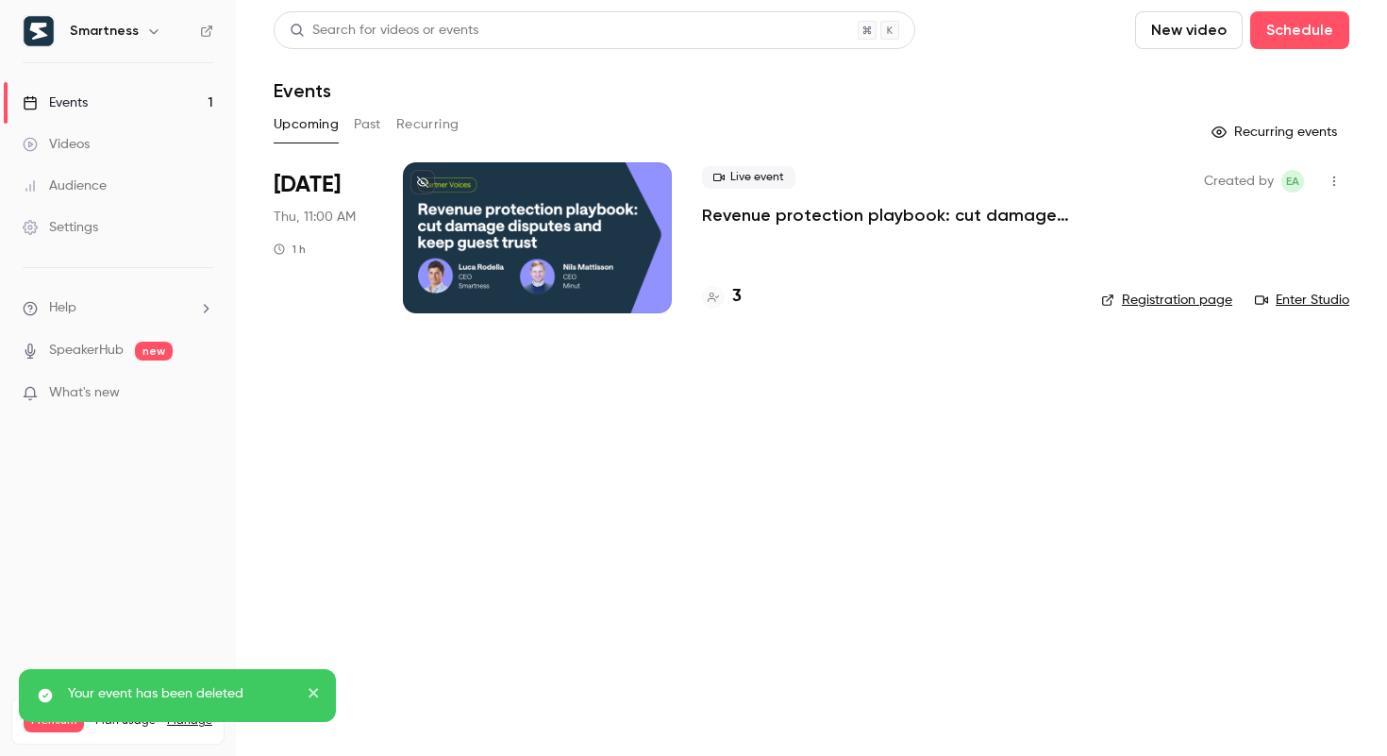
click at [128, 179] on link "Audience" at bounding box center [118, 186] width 236 height 42
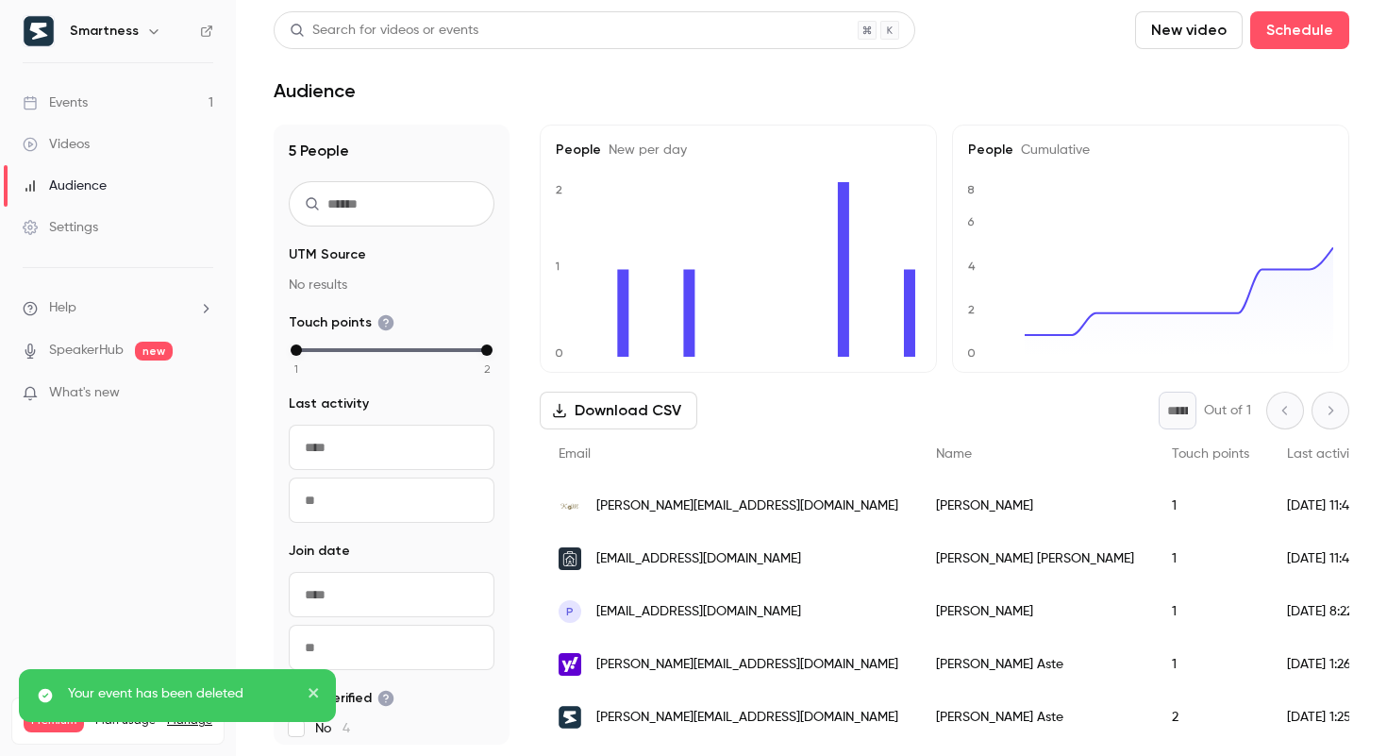
click at [149, 29] on icon "button" at bounding box center [153, 31] width 8 height 5
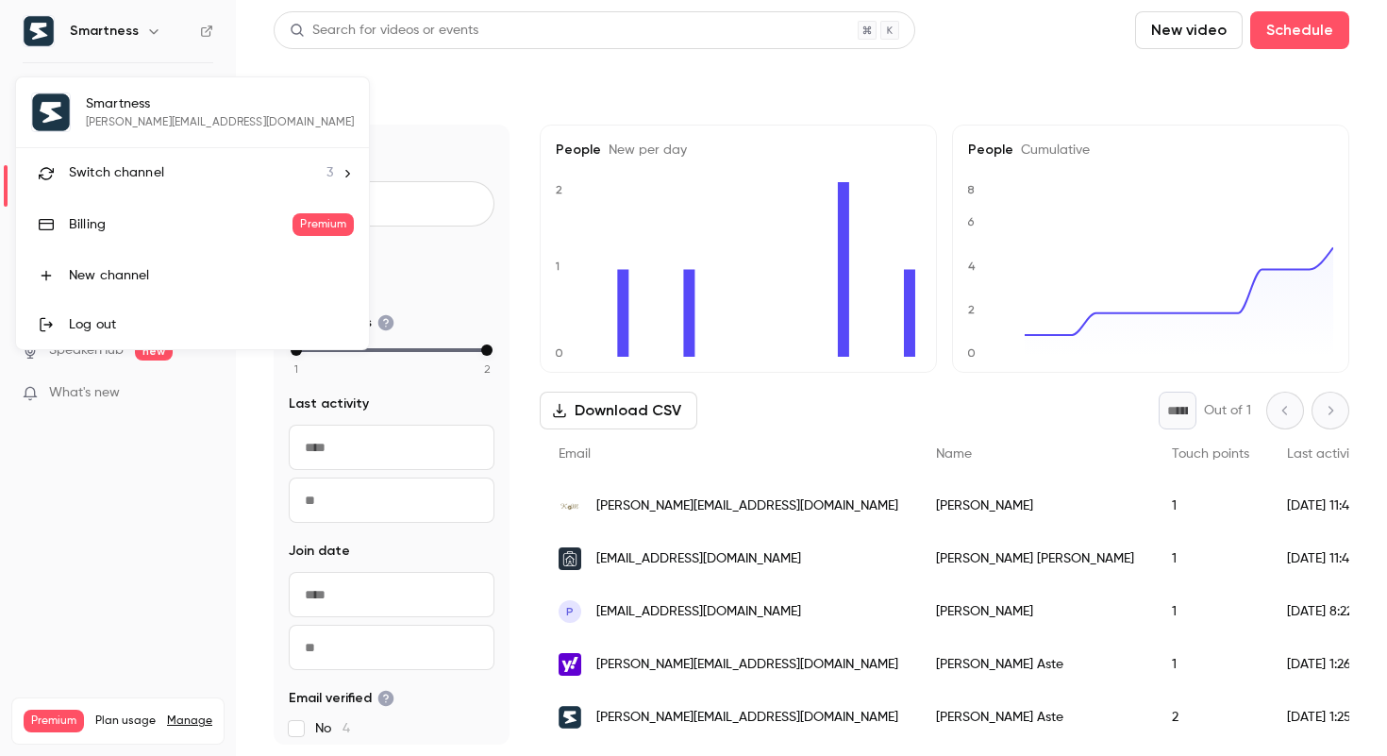
click at [144, 156] on li "Switch channel 3" at bounding box center [192, 173] width 353 height 50
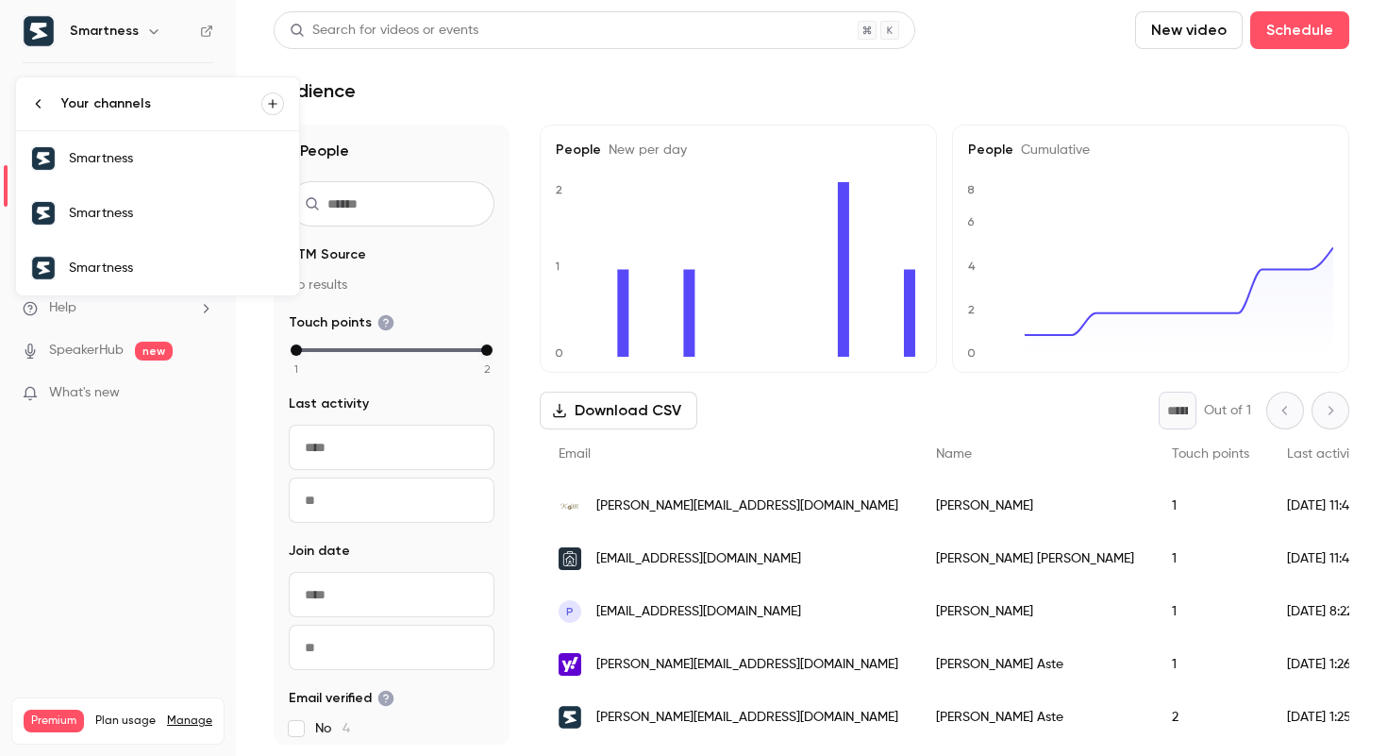
click at [143, 168] on link "Smartness" at bounding box center [157, 158] width 283 height 55
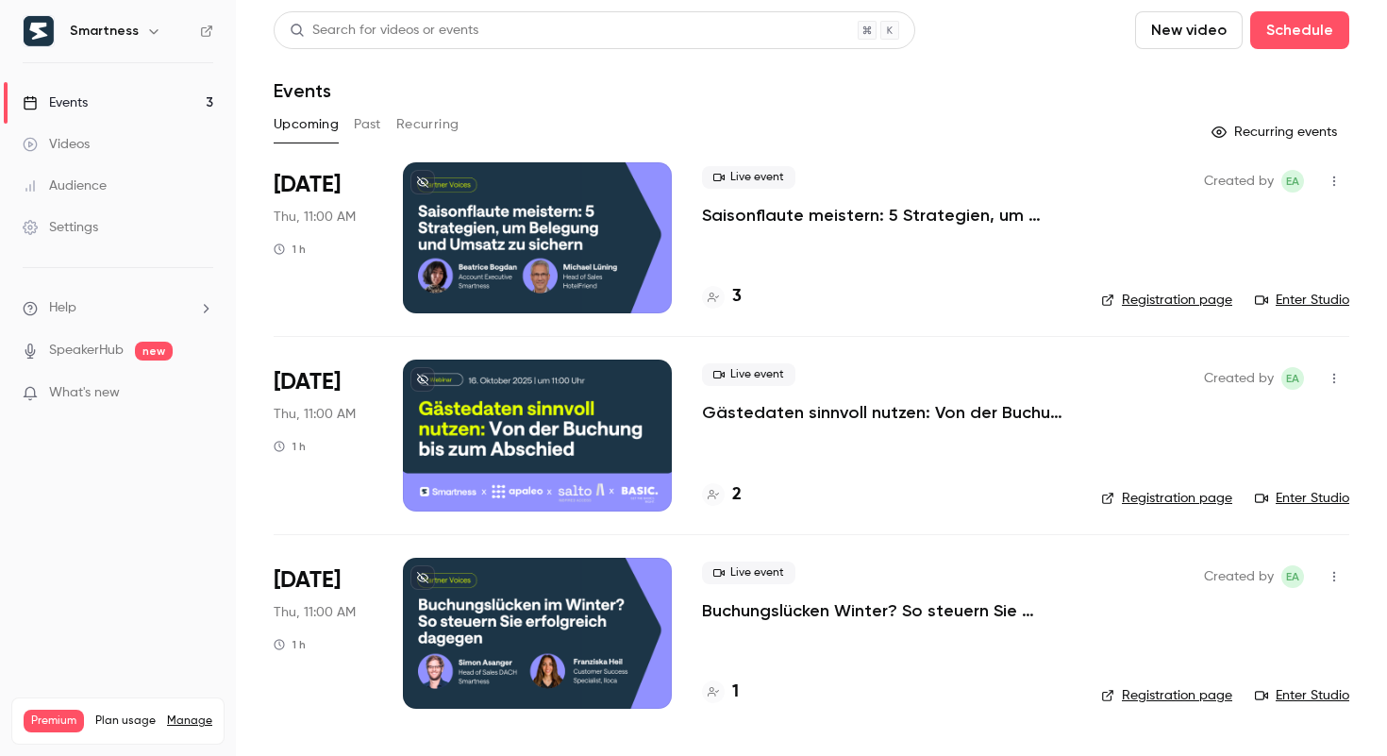
click at [122, 175] on link "Audience" at bounding box center [118, 186] width 236 height 42
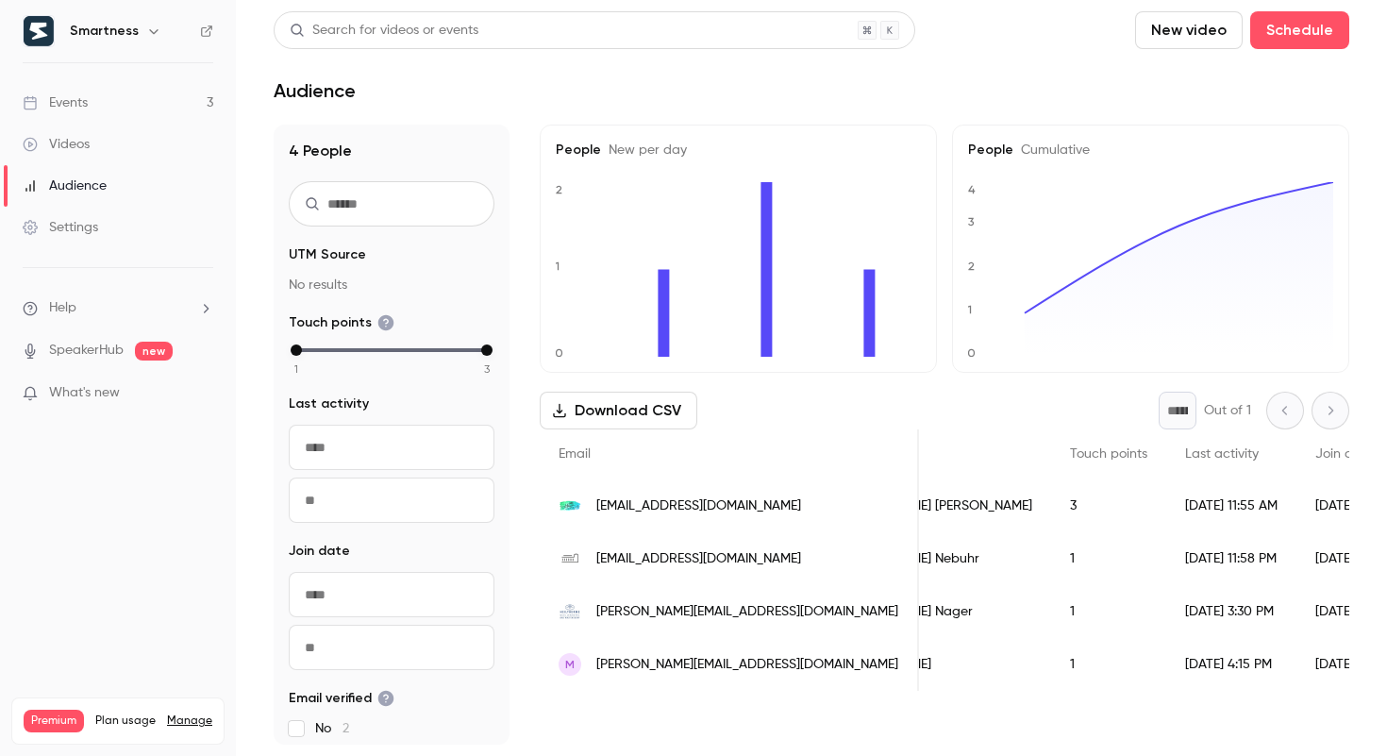
scroll to position [0, 106]
click at [1049, 507] on div "3" at bounding box center [1106, 505] width 115 height 53
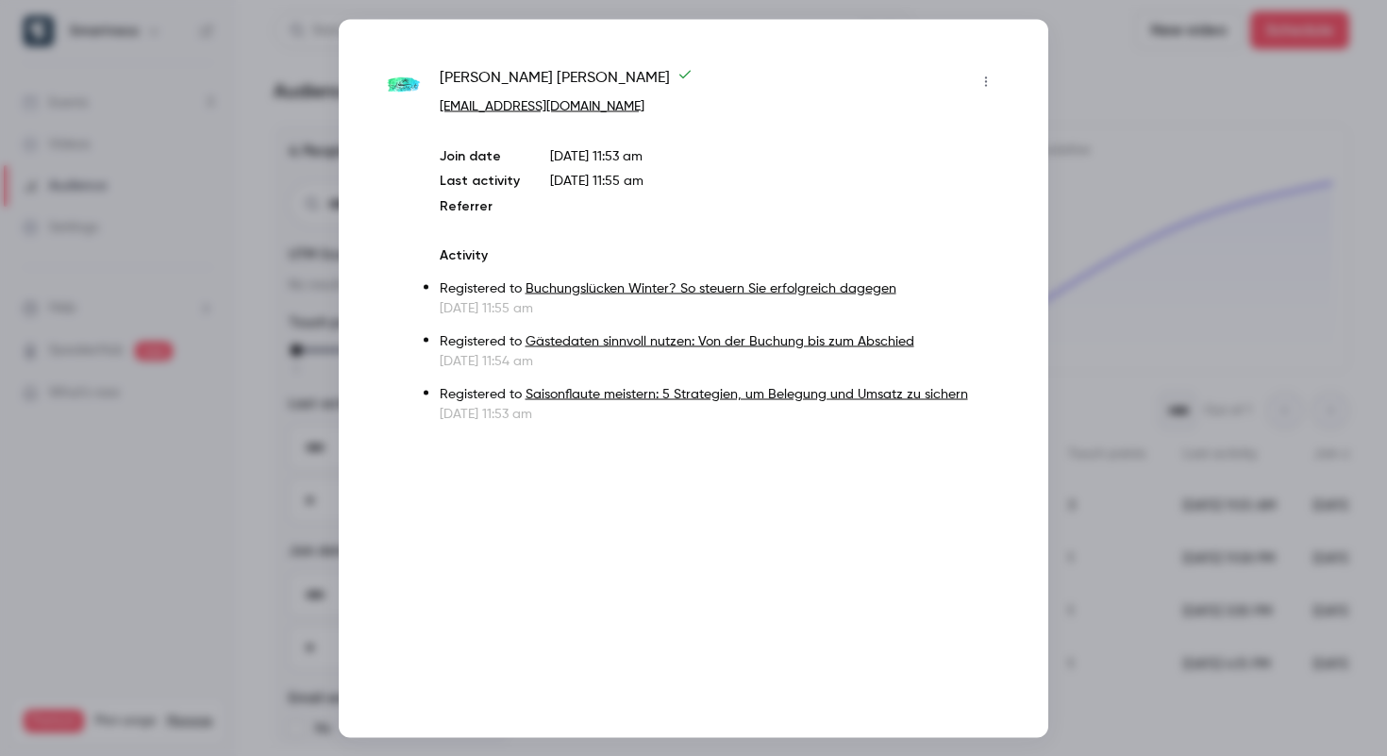
click at [1187, 434] on div at bounding box center [693, 378] width 1387 height 756
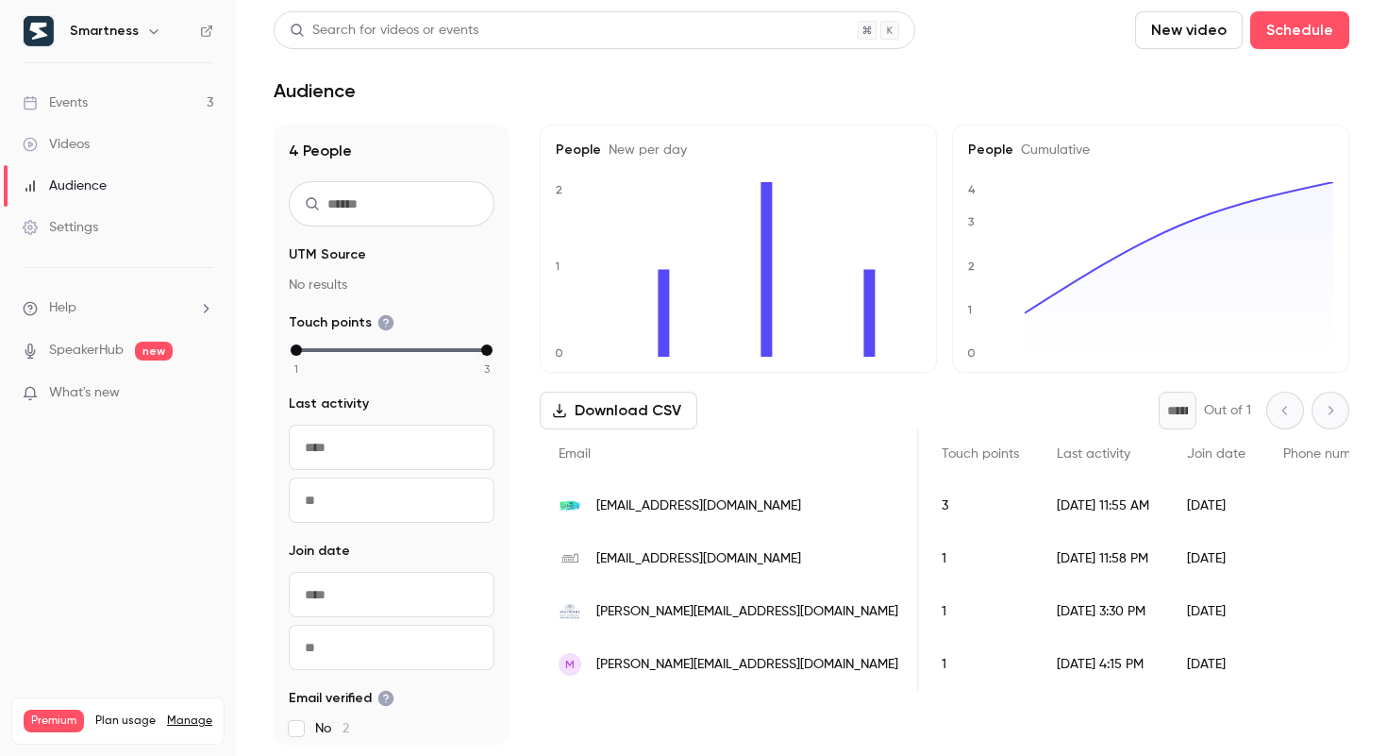
scroll to position [0, 0]
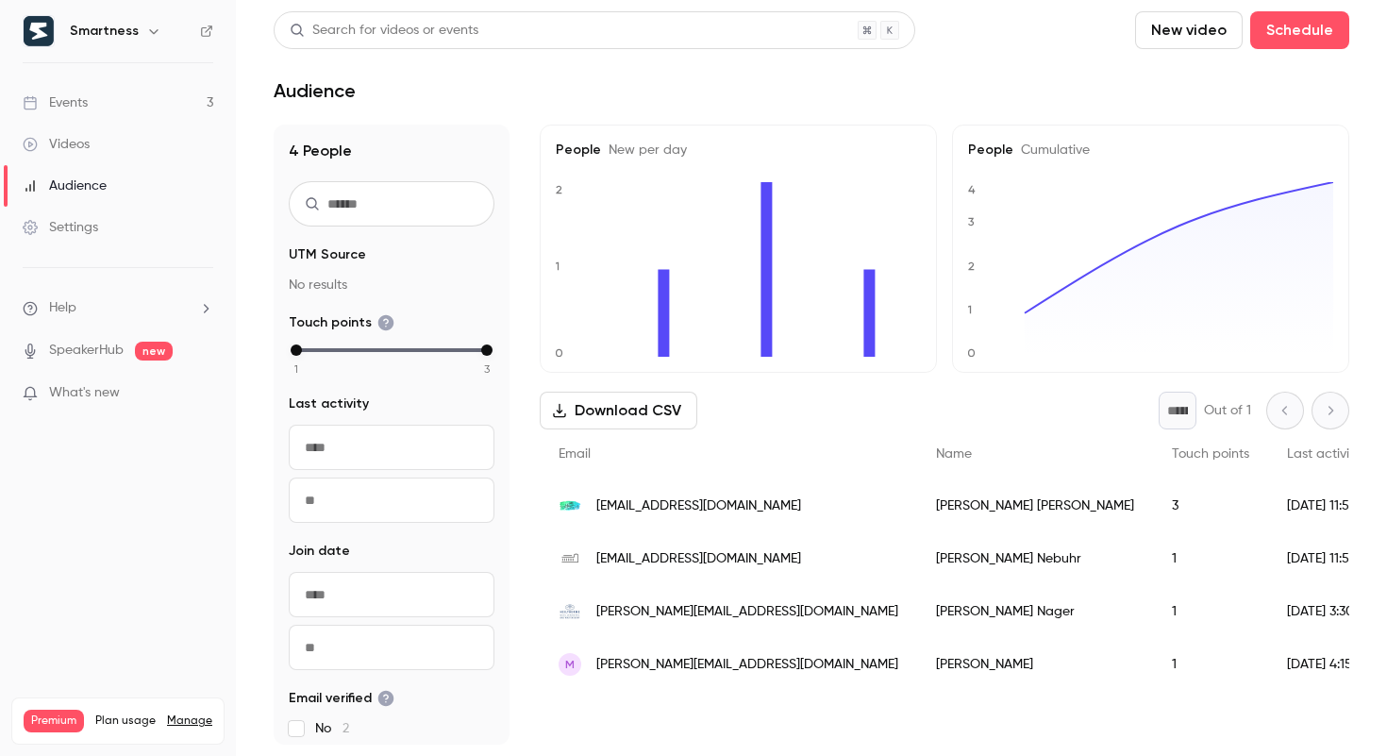
click at [171, 96] on link "Events 3" at bounding box center [118, 103] width 236 height 42
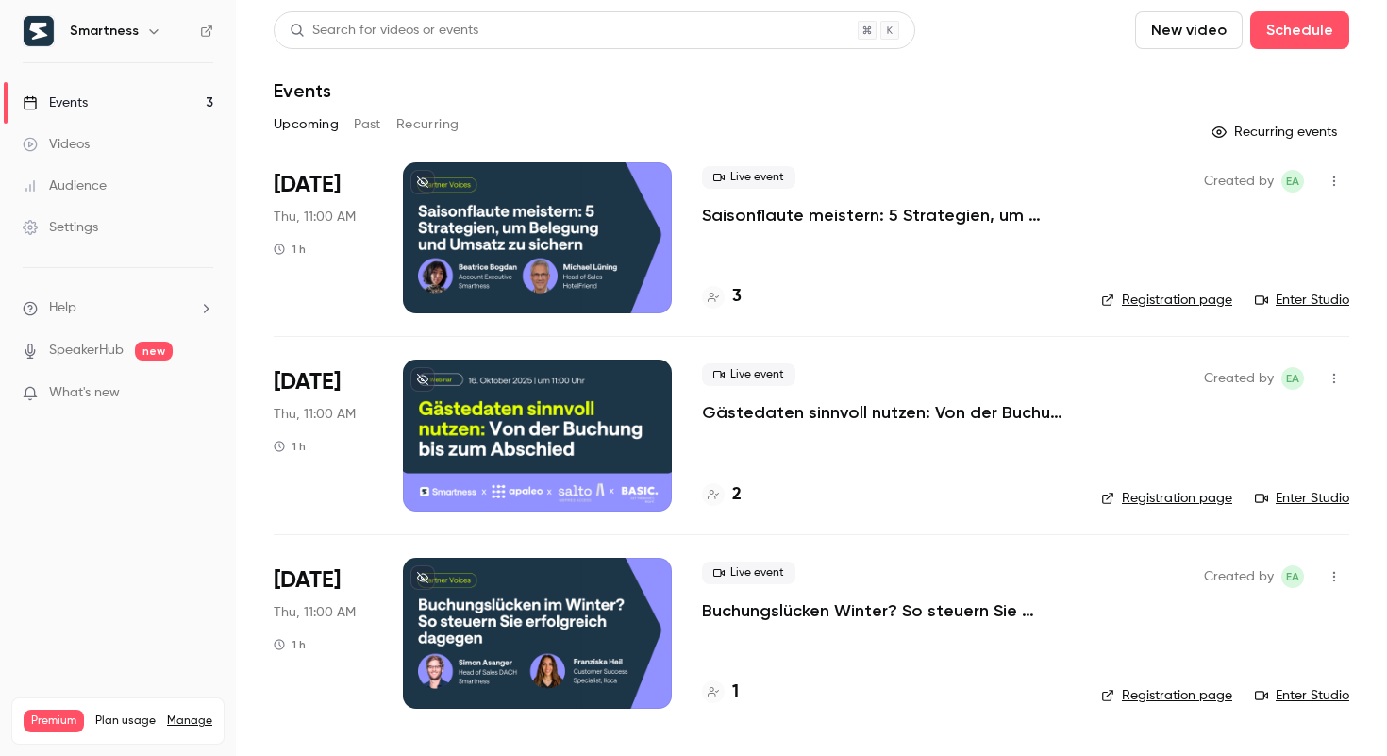
click at [592, 639] on div at bounding box center [537, 633] width 269 height 151
